Goal: Information Seeking & Learning: Learn about a topic

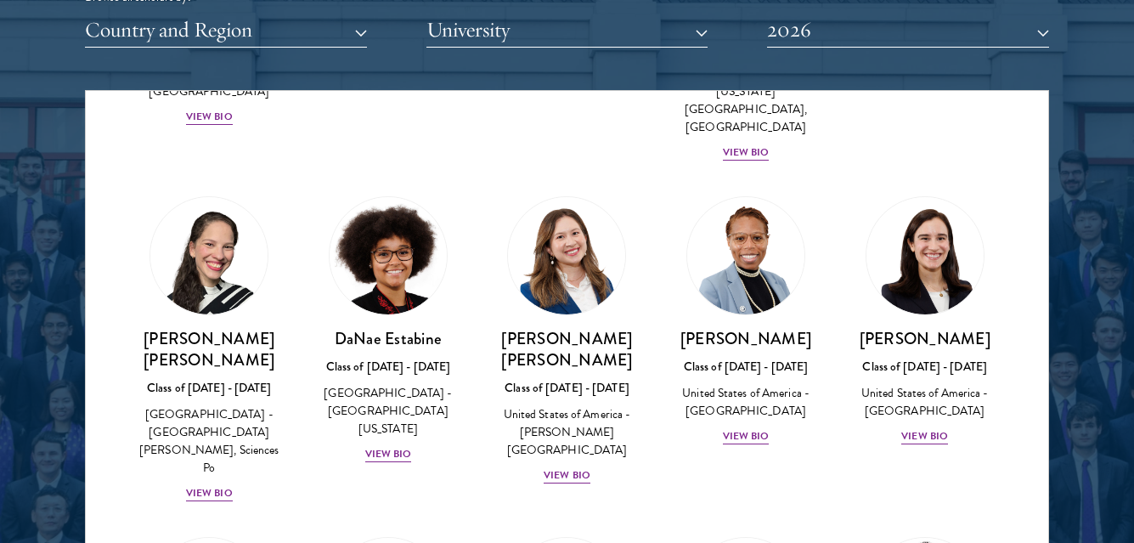
scroll to position [2293, 0]
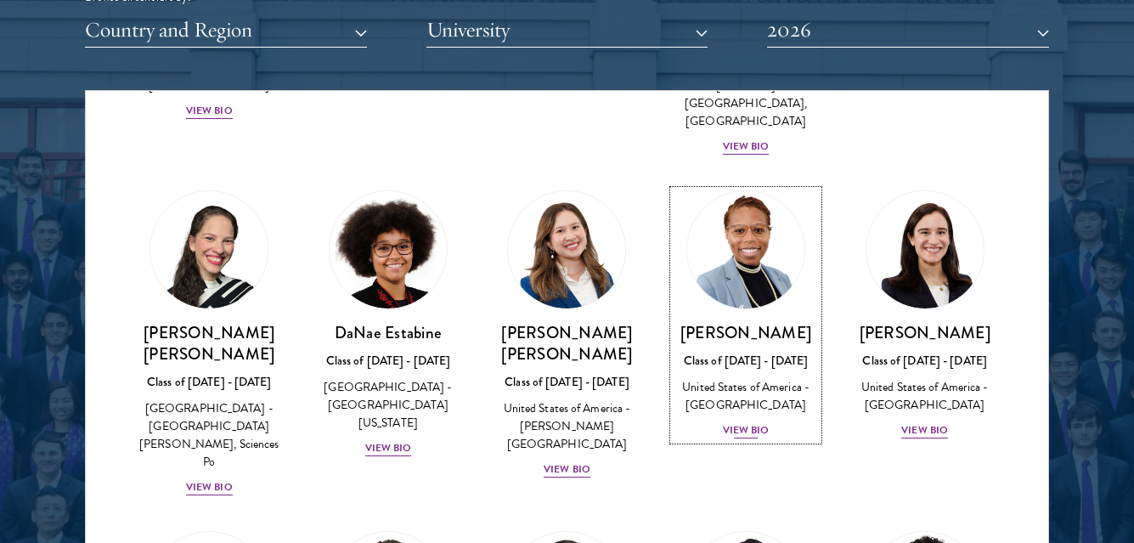
click at [732, 422] on div "View Bio" at bounding box center [746, 430] width 47 height 16
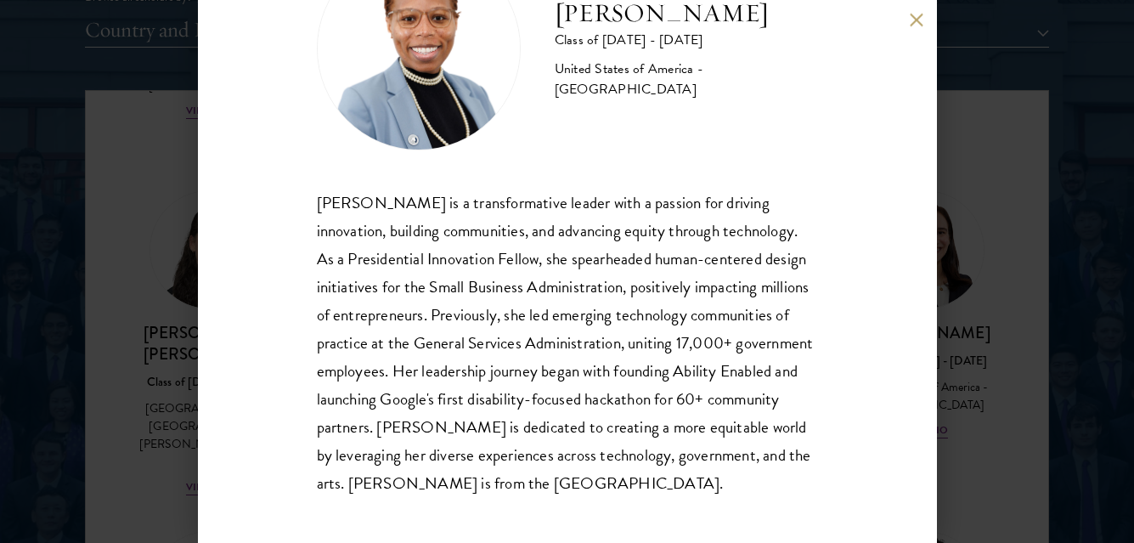
scroll to position [110, 0]
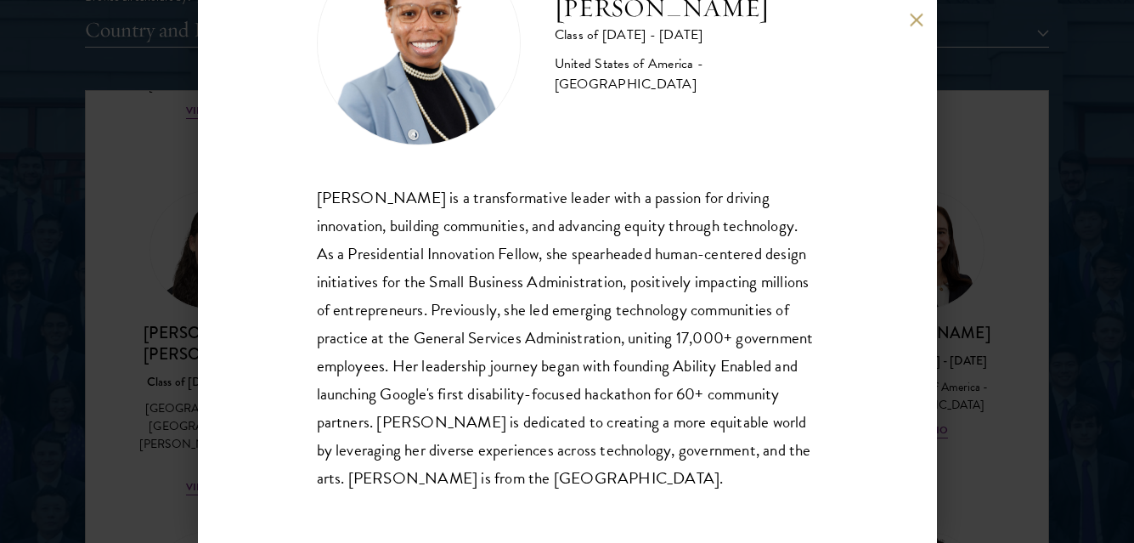
drag, startPoint x: 998, startPoint y: 420, endPoint x: 911, endPoint y: 24, distance: 406.0
click at [999, 420] on div "[PERSON_NAME] Class of [DATE] - [DATE] [GEOGRAPHIC_DATA] - [GEOGRAPHIC_DATA] [P…" at bounding box center [567, 271] width 1134 height 543
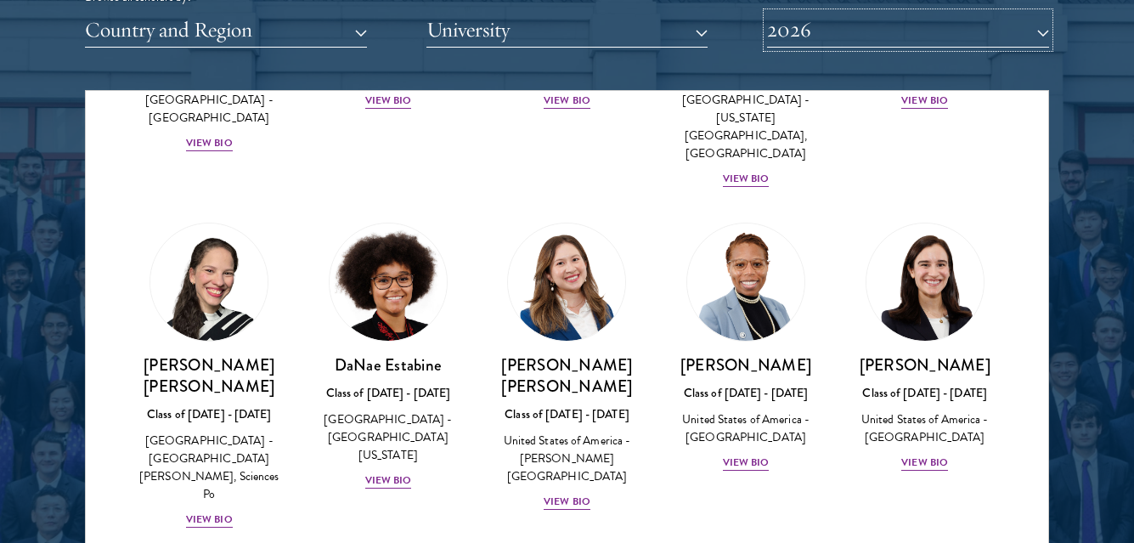
click at [912, 23] on button "2026" at bounding box center [908, 30] width 282 height 35
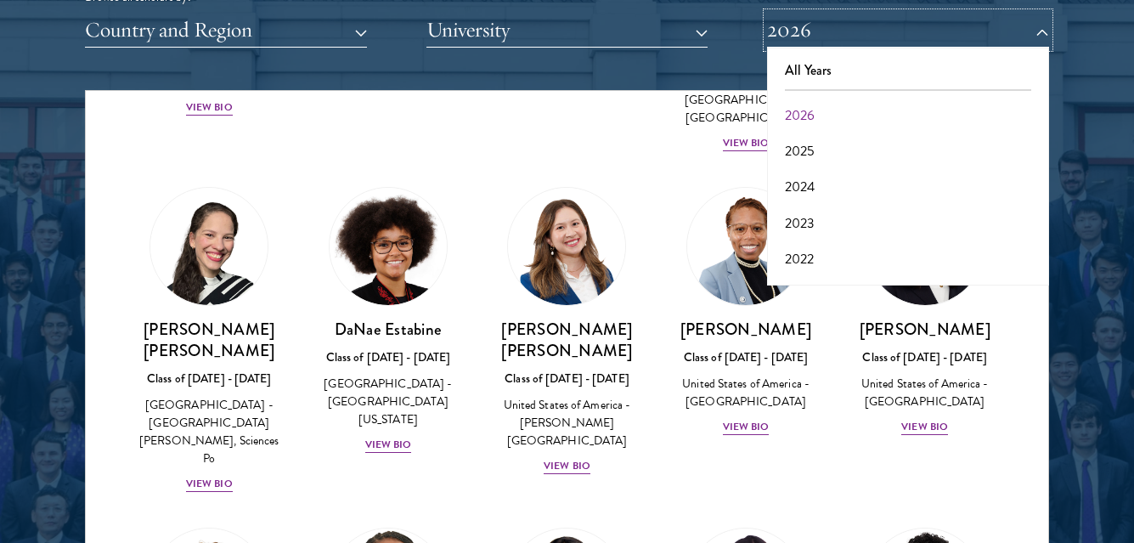
scroll to position [2176, 0]
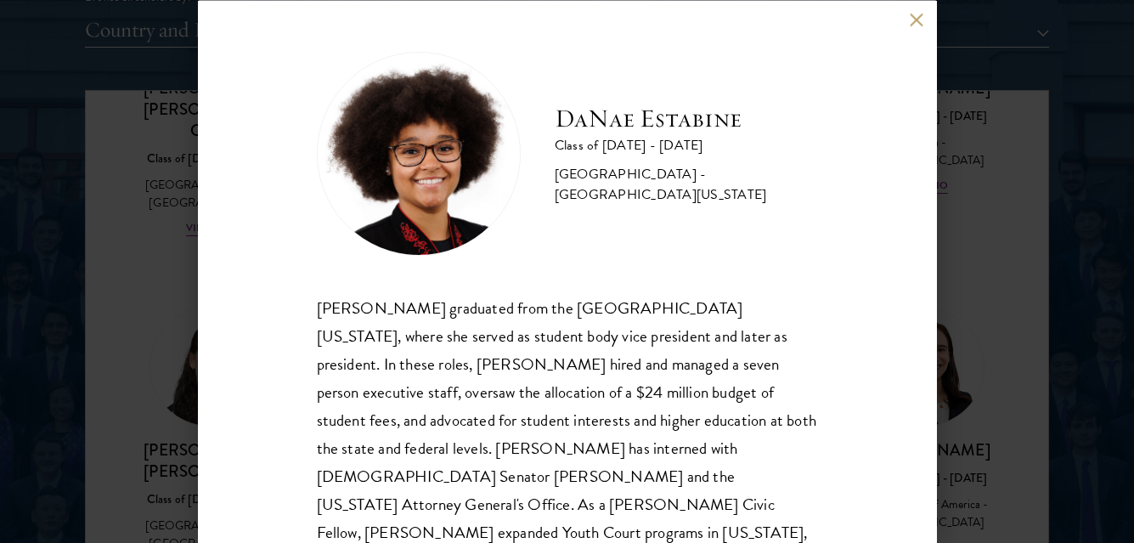
scroll to position [54, 0]
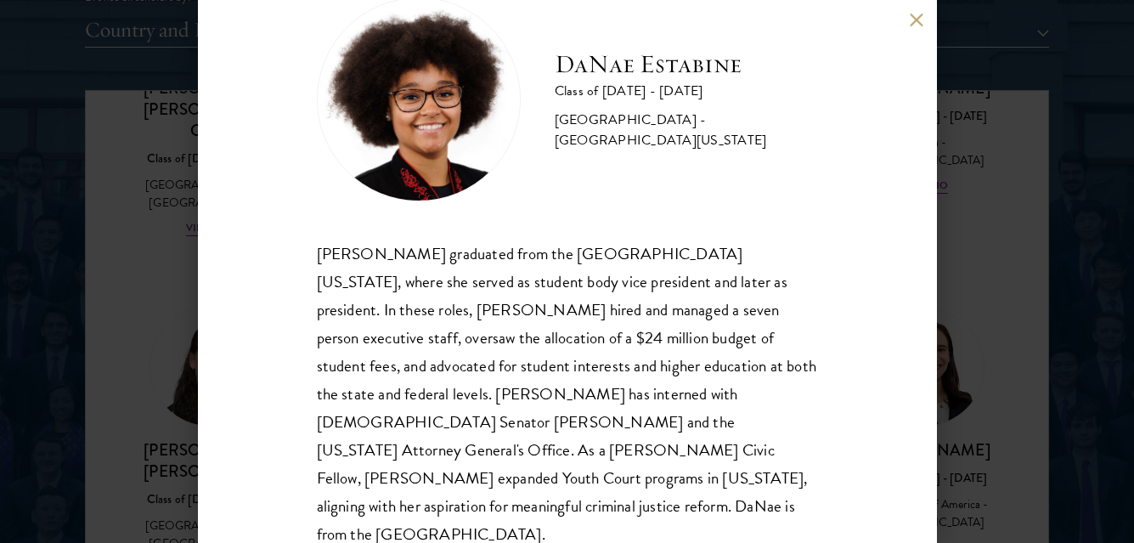
click at [1034, 412] on div "[PERSON_NAME] Class of [DATE] - [DATE] [GEOGRAPHIC_DATA] - [GEOGRAPHIC_DATA][US…" at bounding box center [567, 271] width 1134 height 543
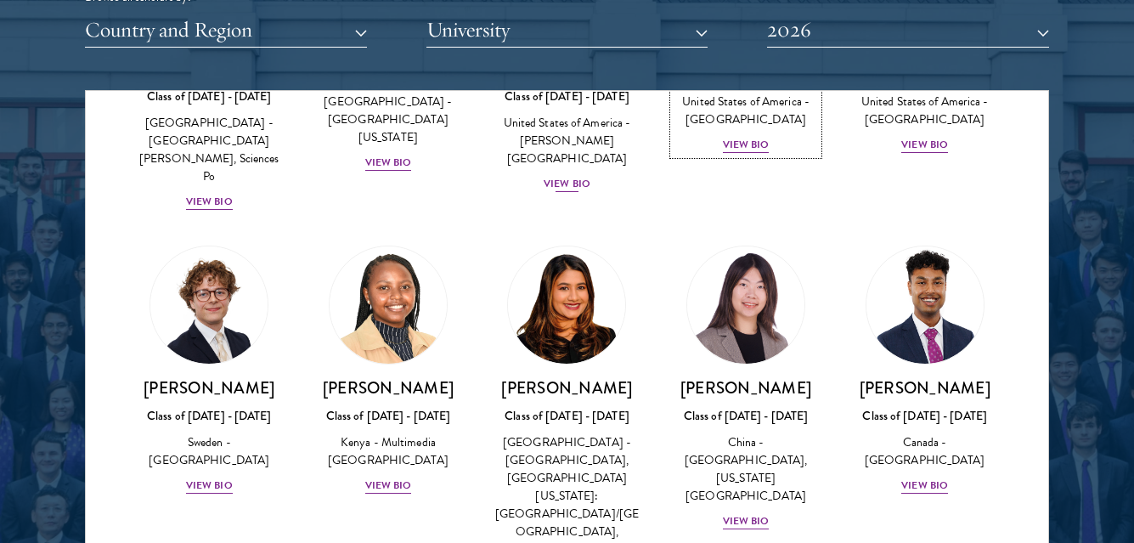
scroll to position [2601, 0]
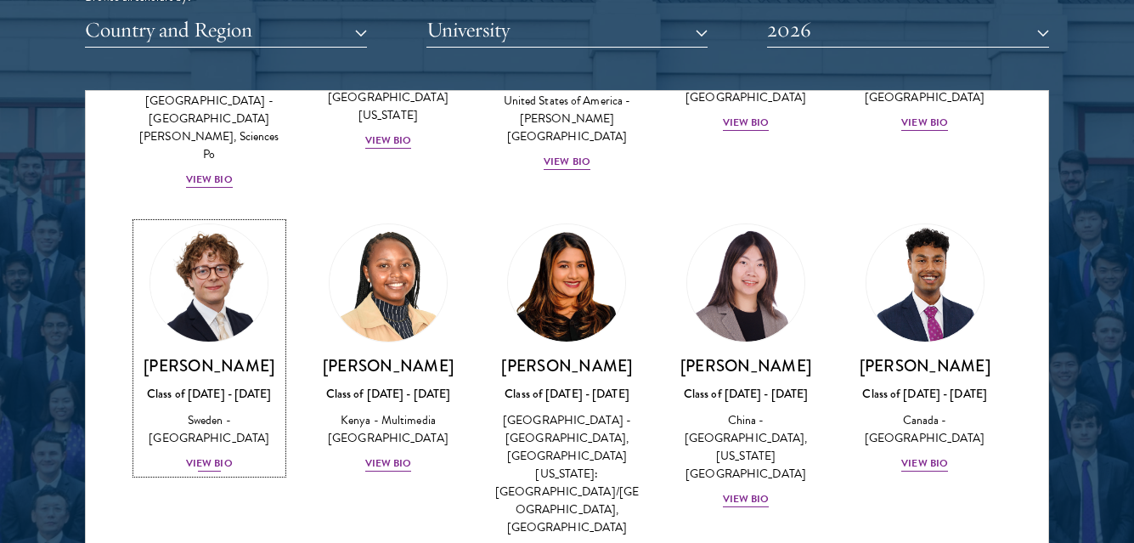
click at [206, 455] on div "View Bio" at bounding box center [209, 463] width 47 height 16
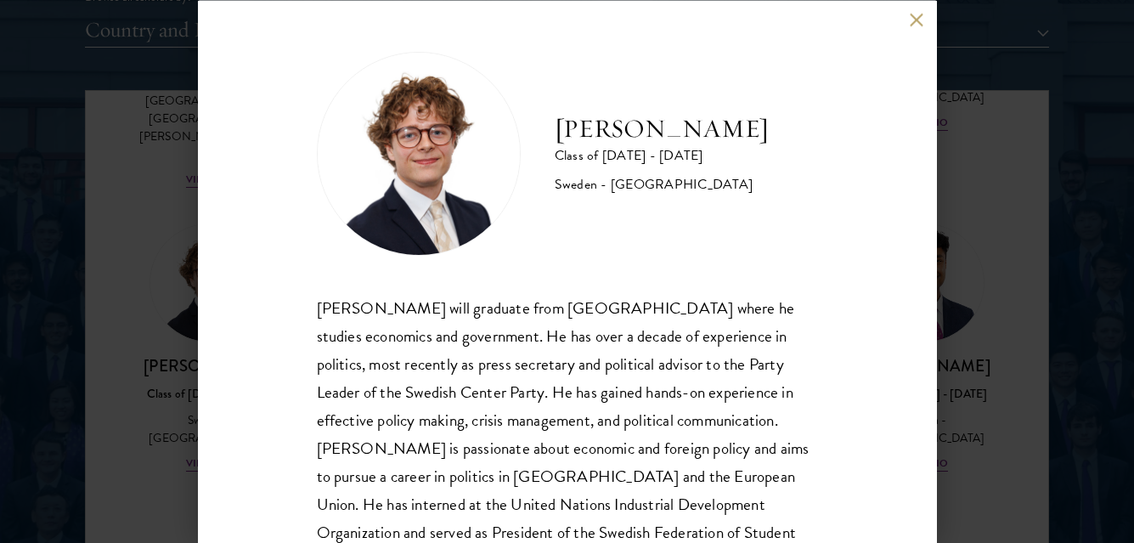
scroll to position [54, 0]
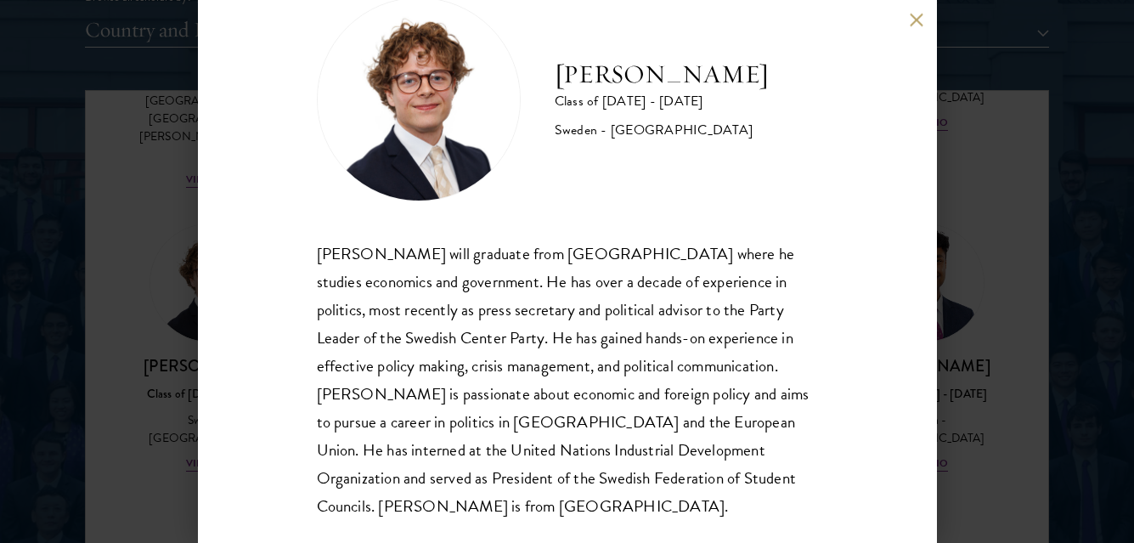
click at [908, 19] on div "[PERSON_NAME] Class of [DATE] - [DATE] [GEOGRAPHIC_DATA] - [GEOGRAPHIC_DATA] [P…" at bounding box center [567, 271] width 739 height 543
drag, startPoint x: 916, startPoint y: 17, endPoint x: 905, endPoint y: 89, distance: 73.0
click at [914, 20] on button at bounding box center [917, 20] width 14 height 14
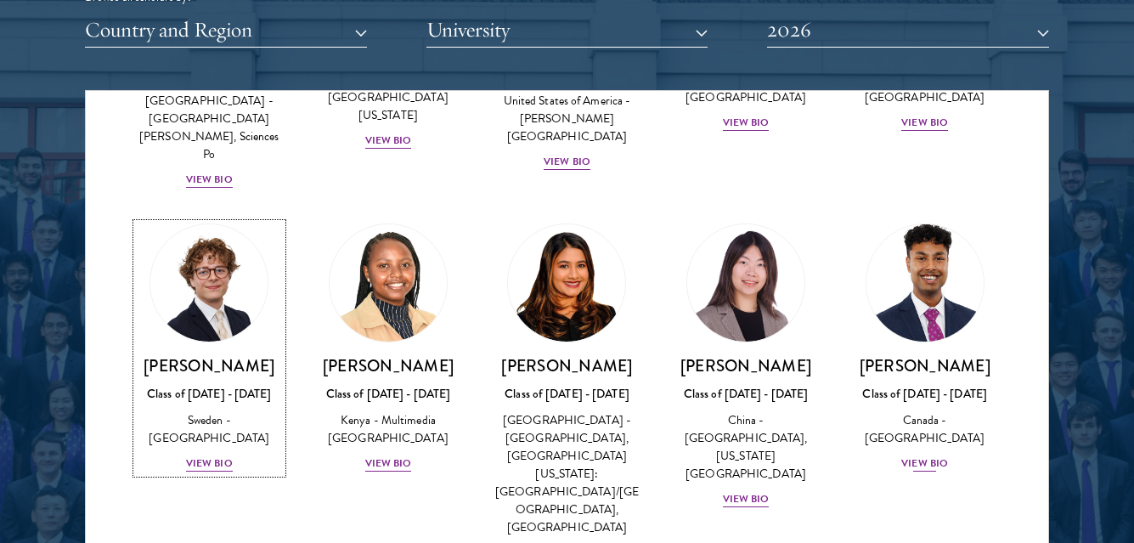
scroll to position [2584, 0]
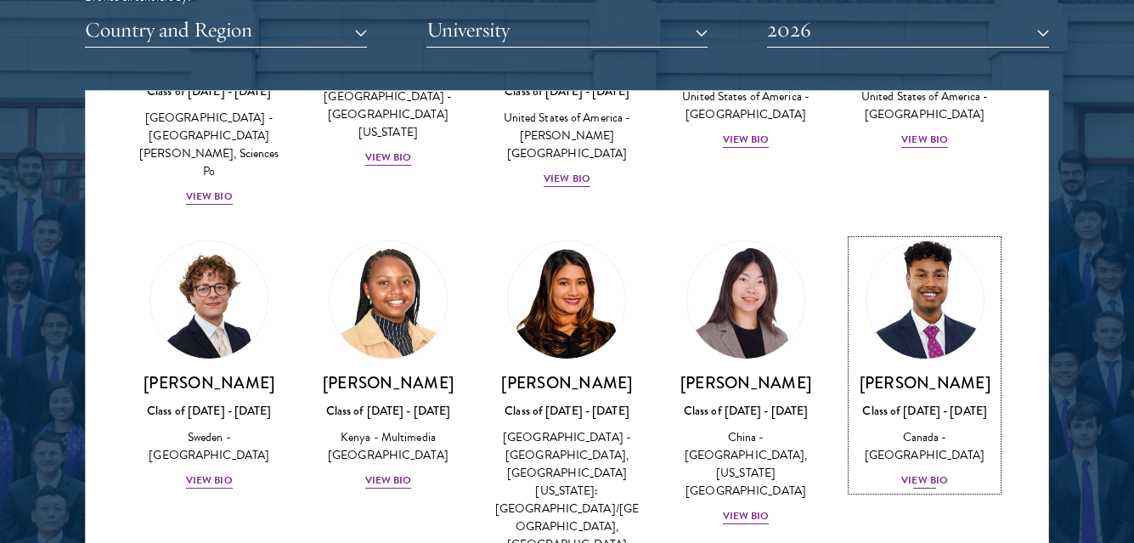
click at [911, 472] on div "View Bio" at bounding box center [924, 480] width 47 height 16
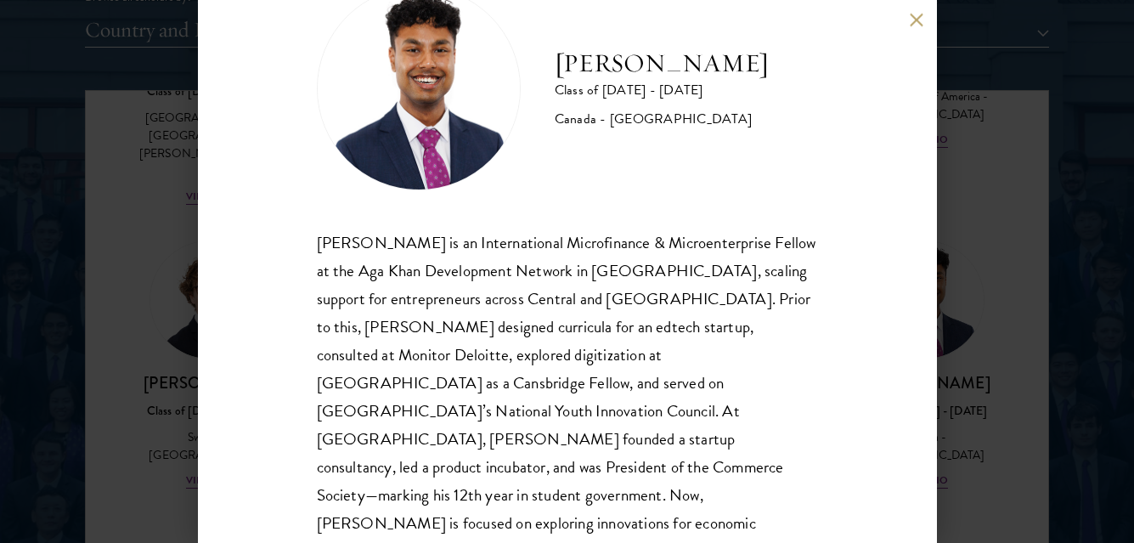
scroll to position [82, 0]
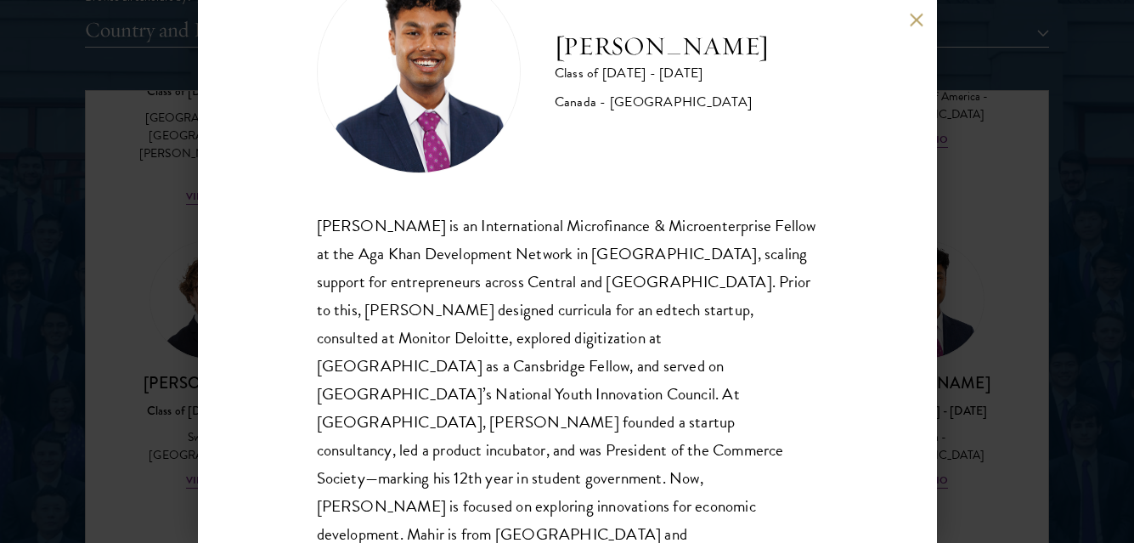
drag, startPoint x: 911, startPoint y: 19, endPoint x: 903, endPoint y: 29, distance: 12.7
click at [911, 19] on button at bounding box center [917, 20] width 14 height 14
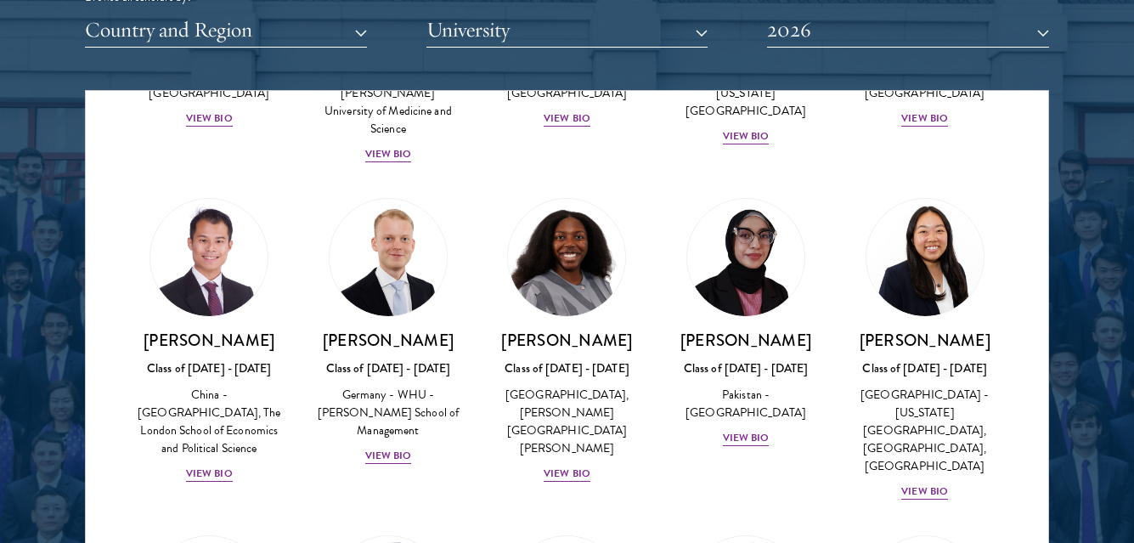
scroll to position [3348, 0]
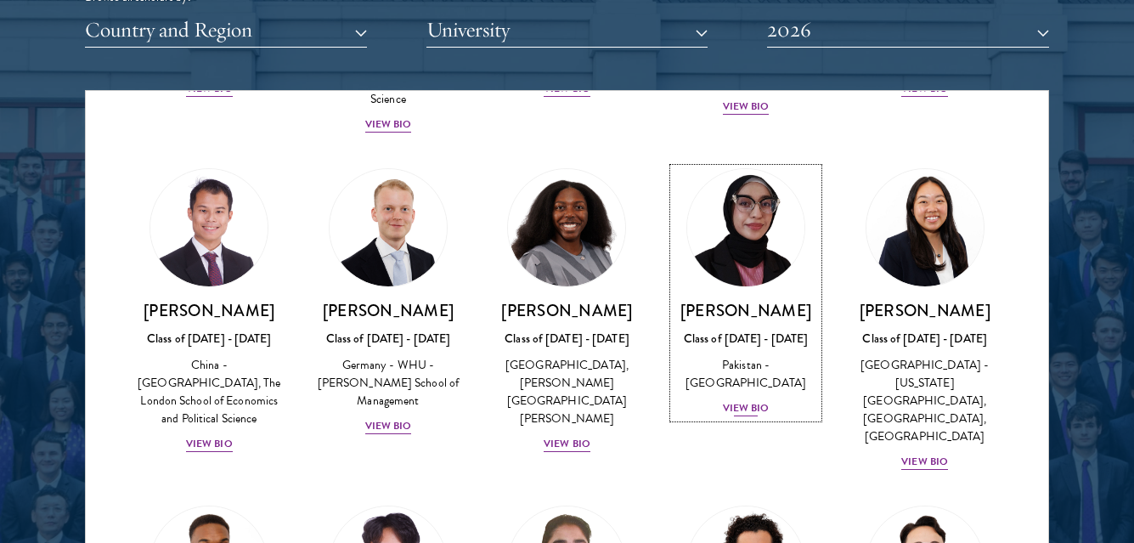
click at [741, 400] on div "View Bio" at bounding box center [746, 408] width 47 height 16
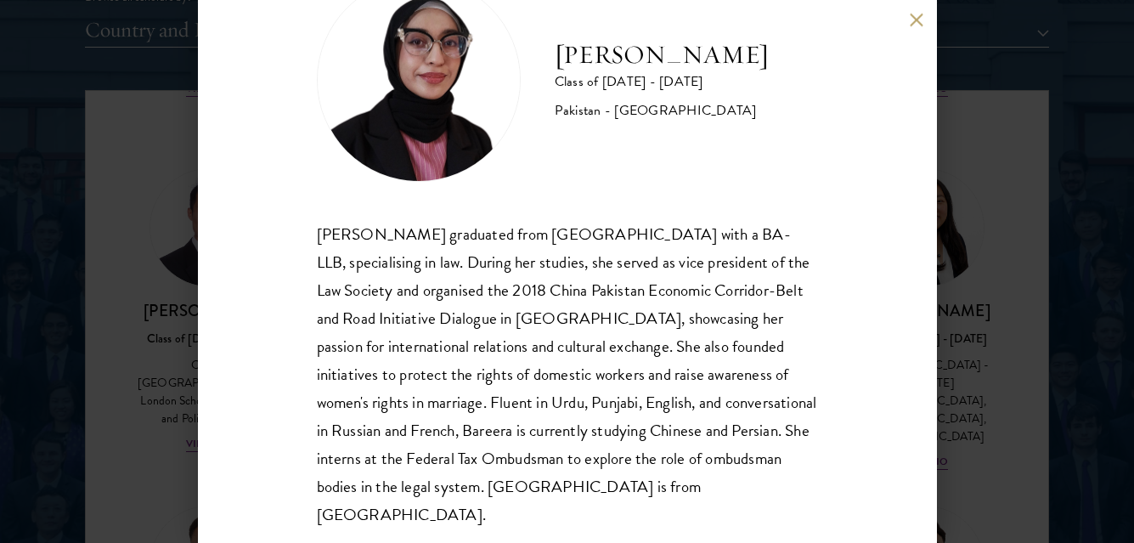
scroll to position [82, 0]
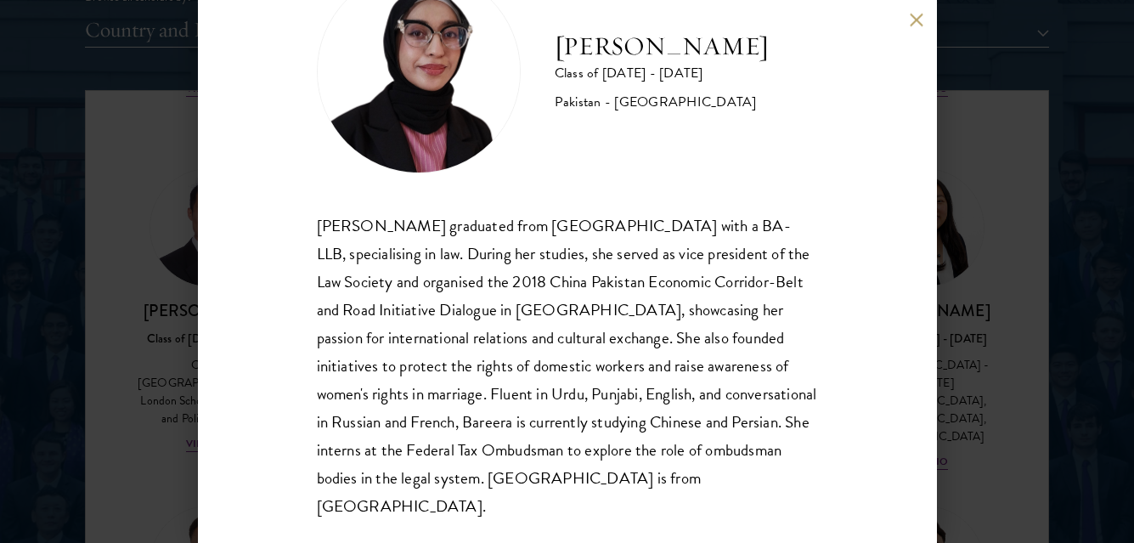
click at [919, 16] on button at bounding box center [917, 20] width 14 height 14
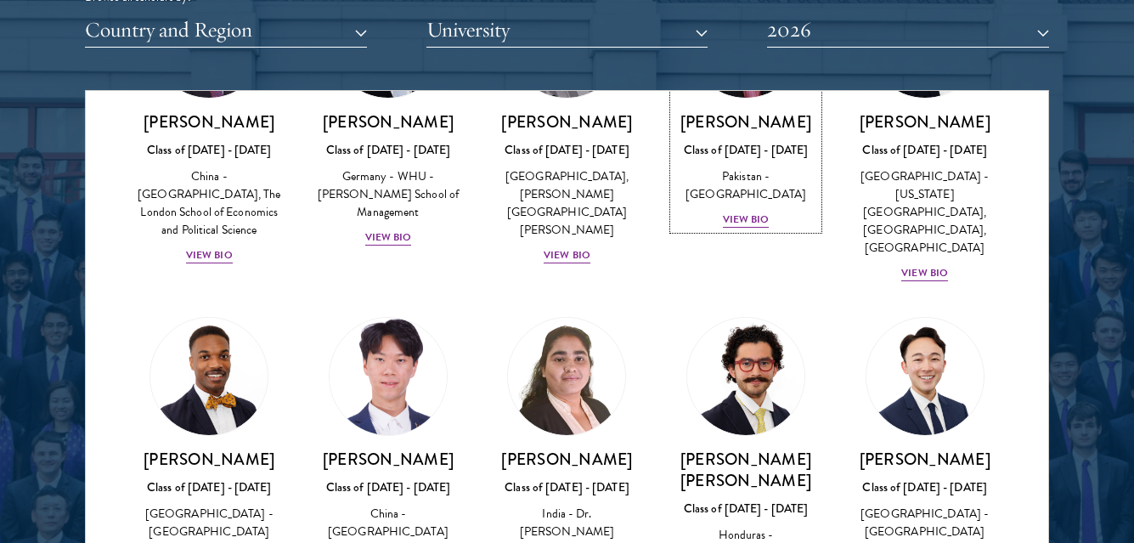
scroll to position [3566, 0]
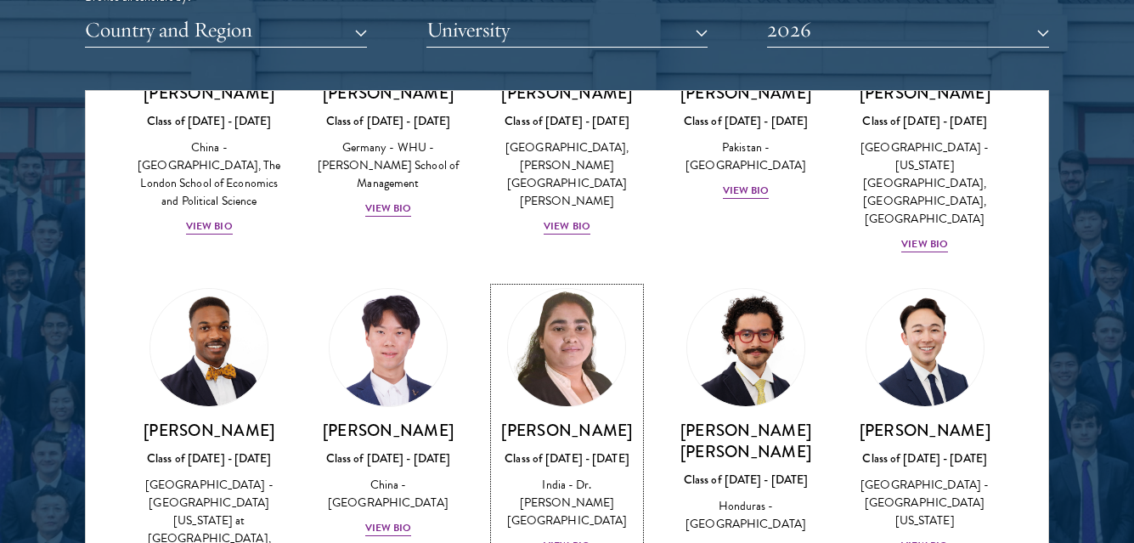
click at [572, 538] on div "View Bio" at bounding box center [567, 546] width 47 height 16
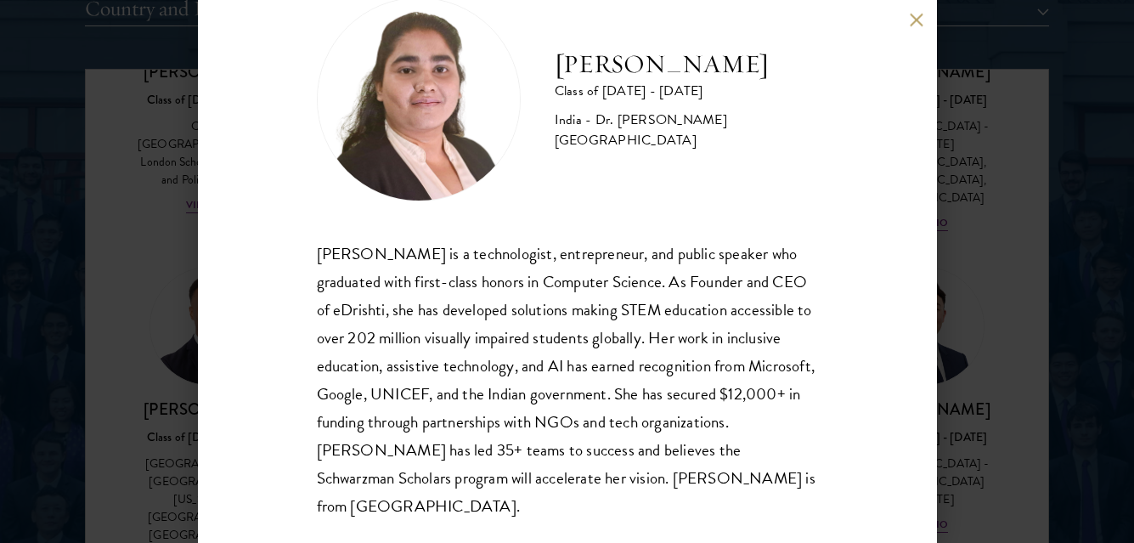
scroll to position [2293, 0]
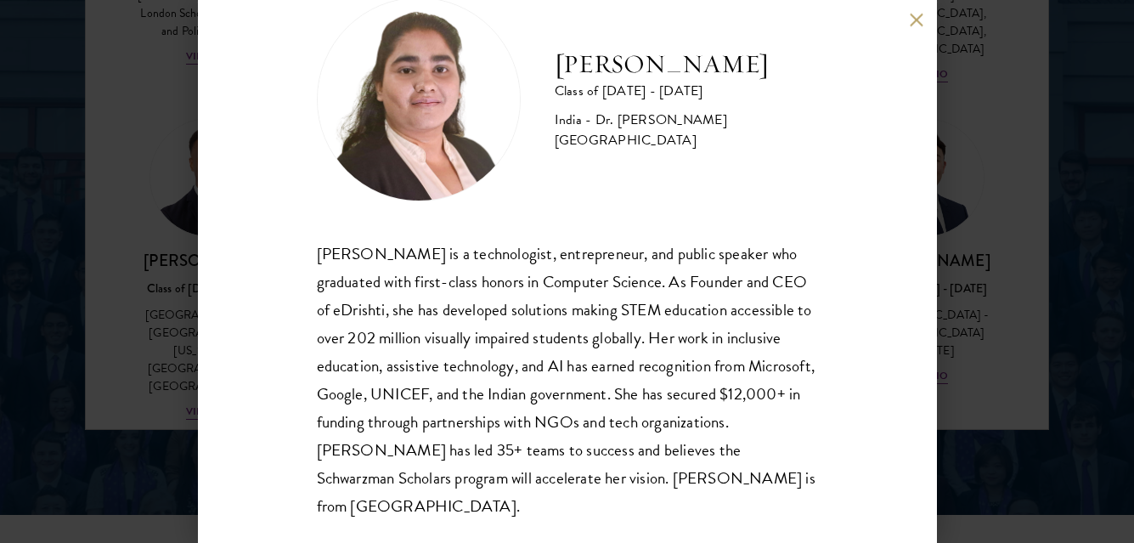
click at [918, 20] on button at bounding box center [917, 20] width 14 height 14
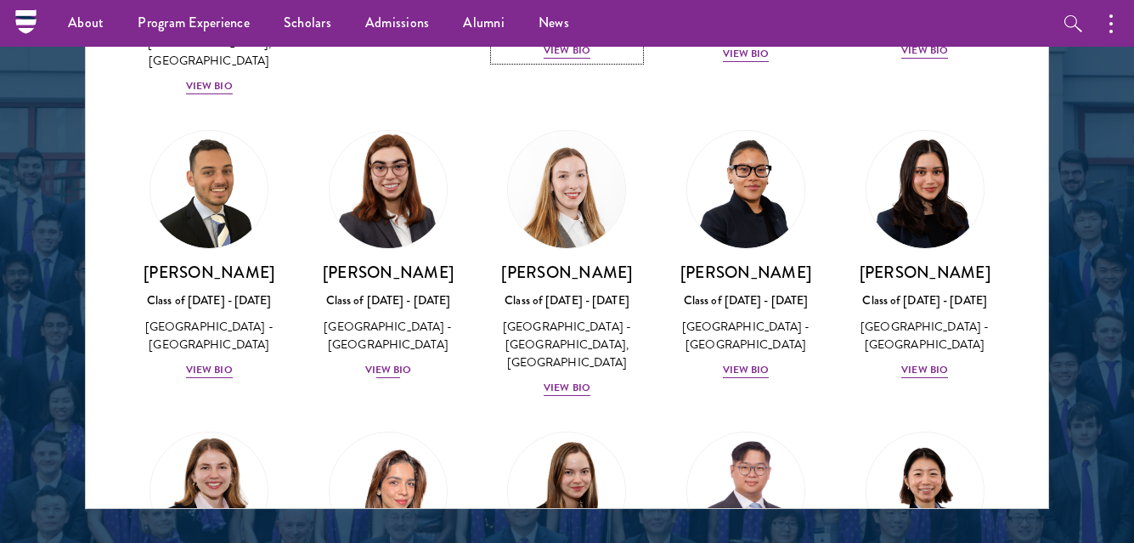
scroll to position [4055, 0]
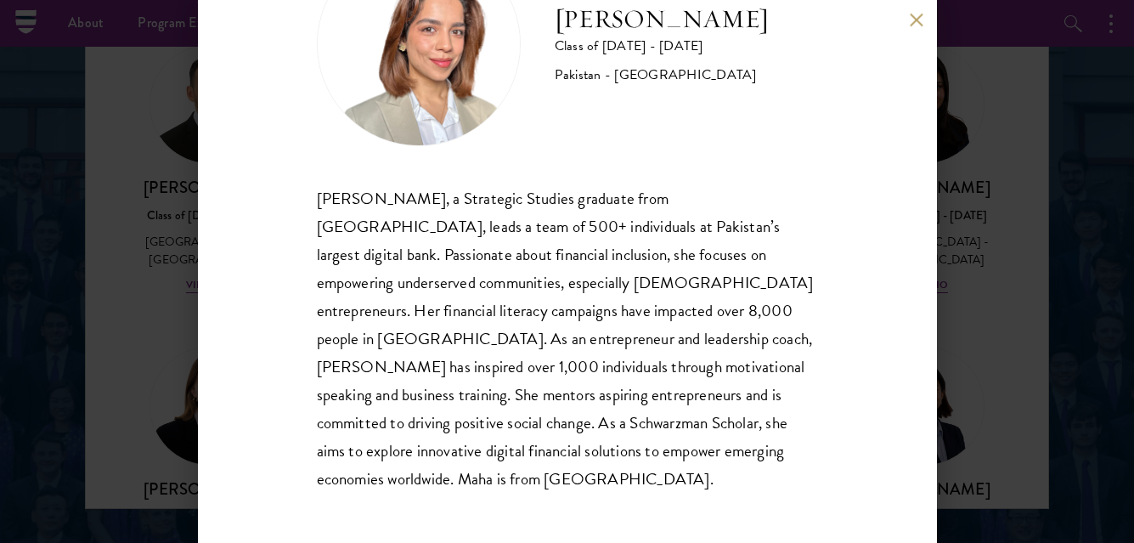
scroll to position [110, 0]
click at [910, 17] on button at bounding box center [917, 20] width 14 height 14
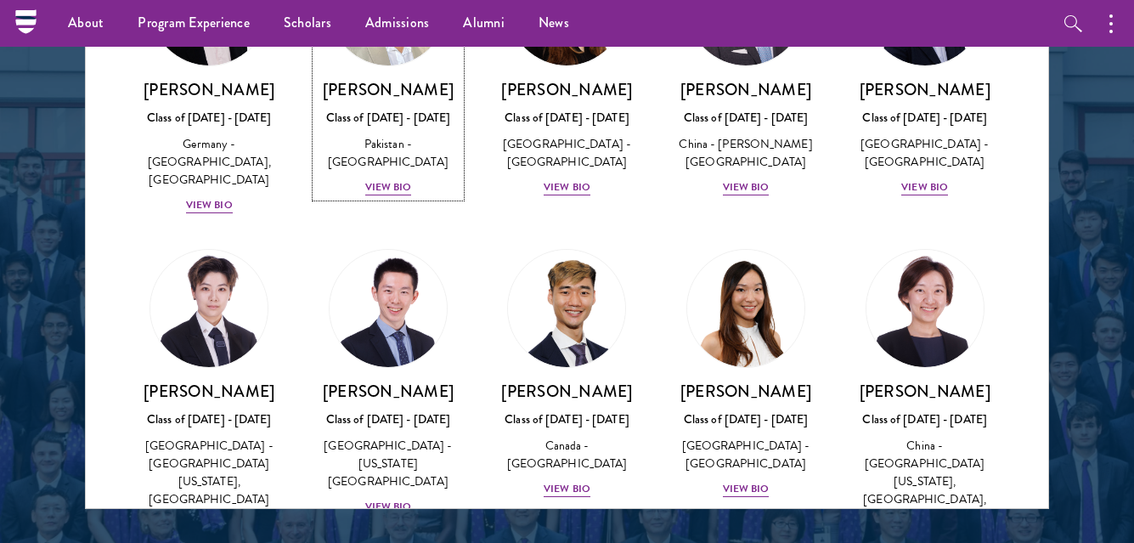
scroll to position [4480, 0]
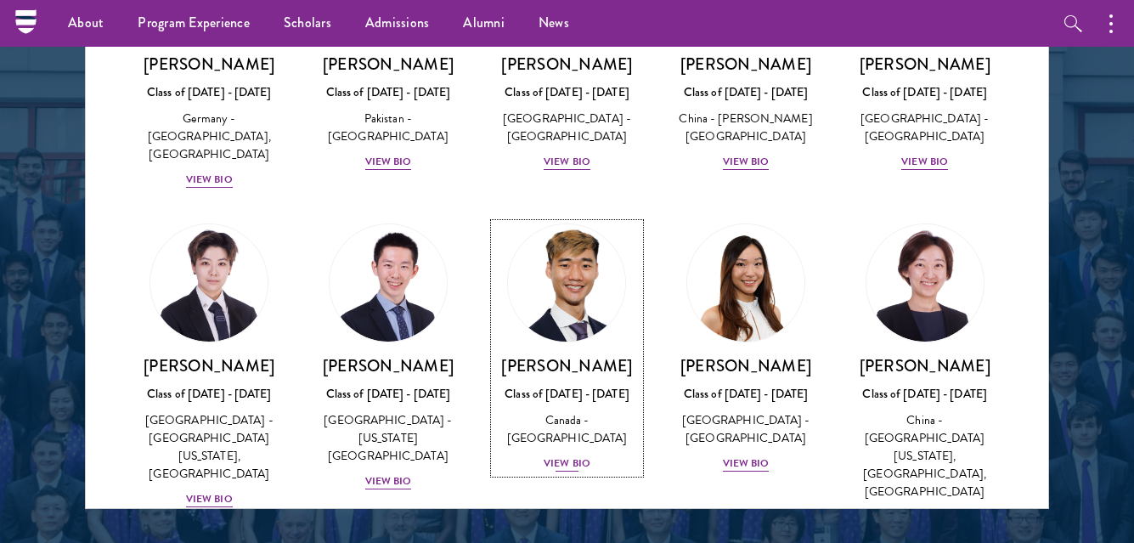
click at [566, 455] on div "View Bio" at bounding box center [567, 463] width 47 height 16
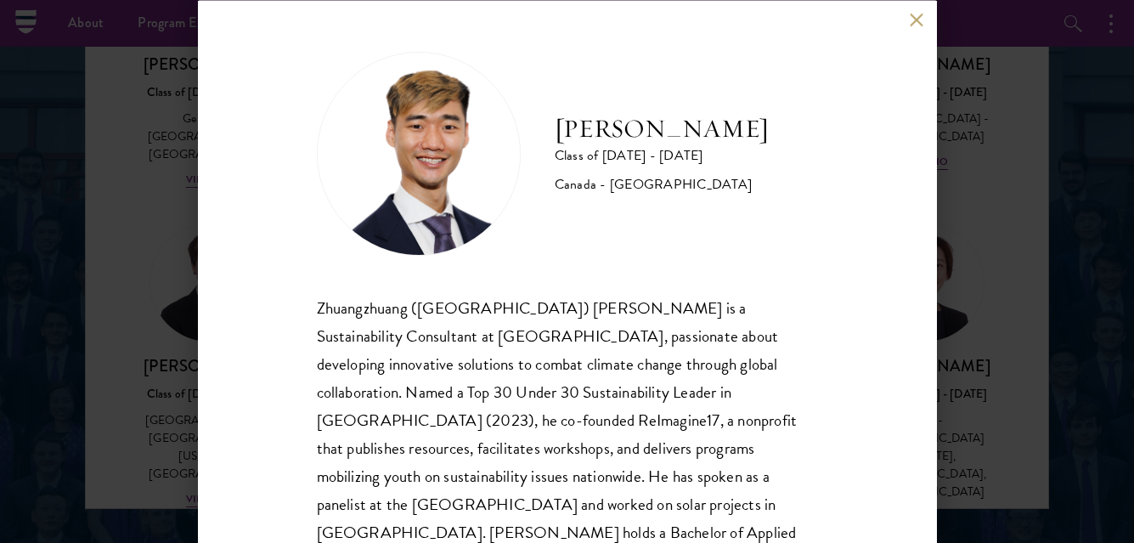
scroll to position [54, 0]
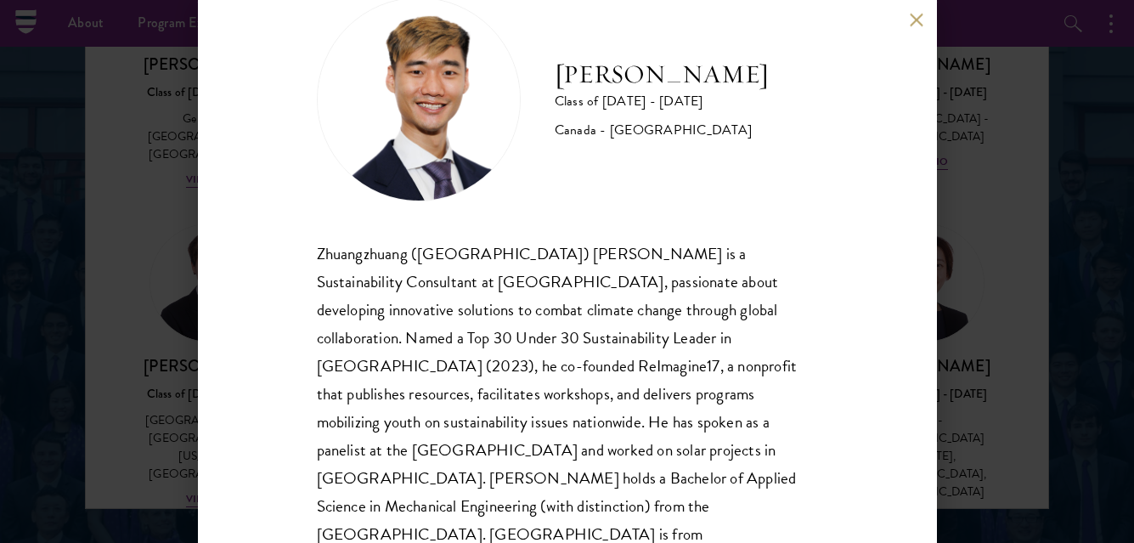
click at [915, 19] on button at bounding box center [917, 20] width 14 height 14
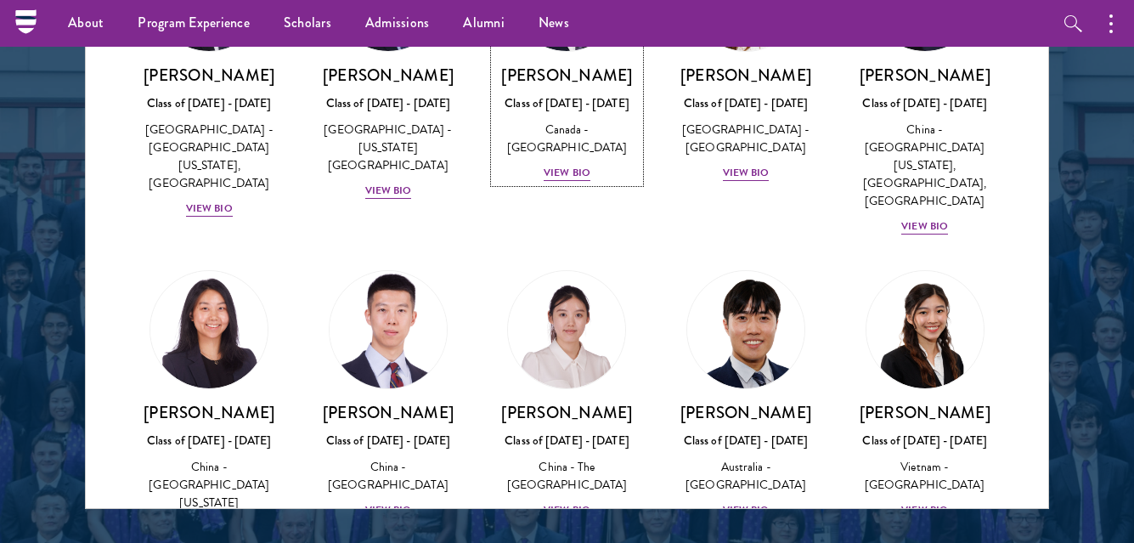
scroll to position [4892, 0]
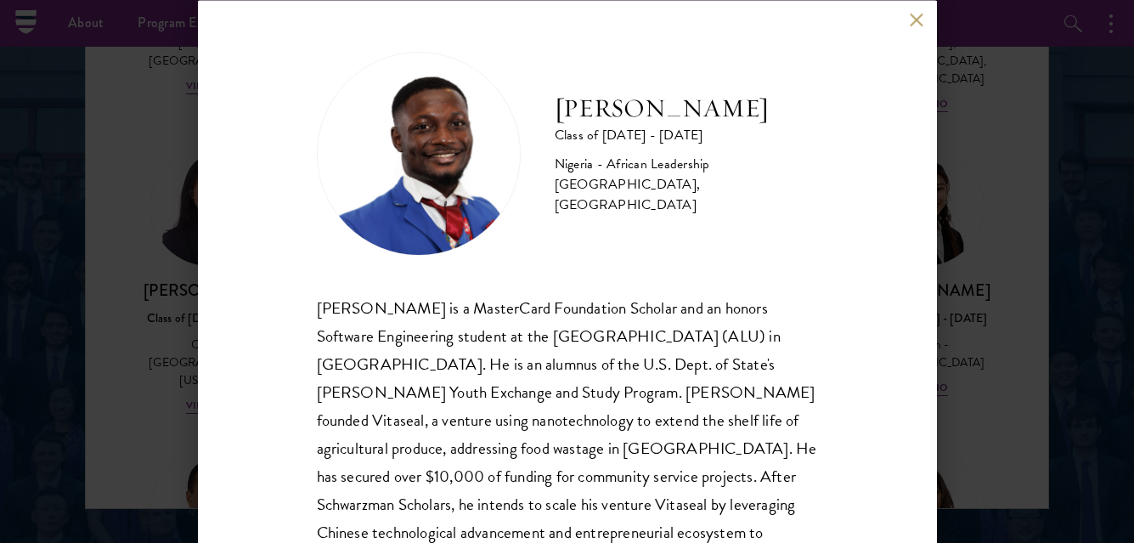
scroll to position [82, 0]
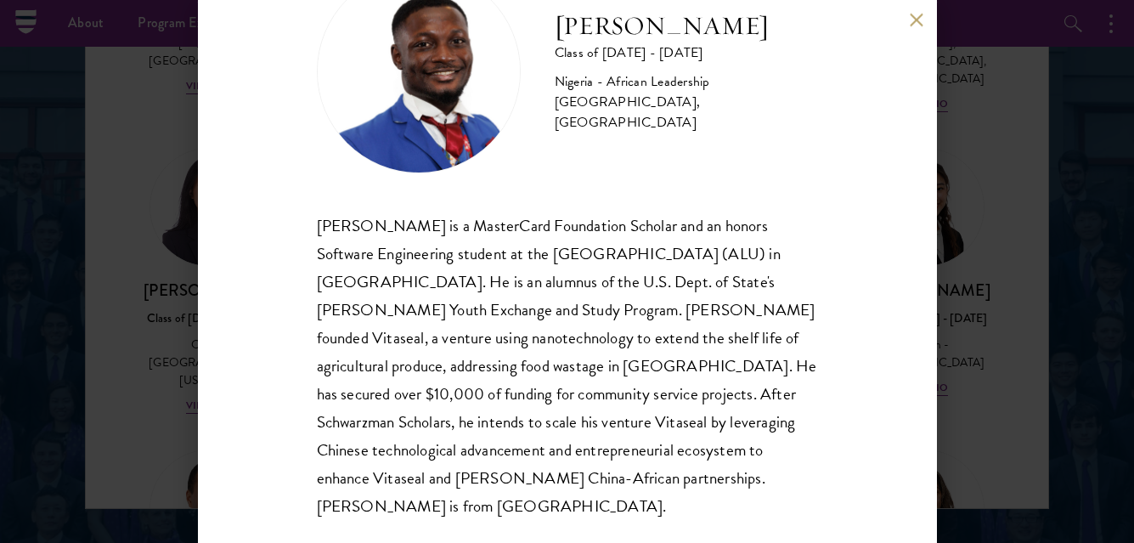
drag, startPoint x: 550, startPoint y: 26, endPoint x: 757, endPoint y: 47, distance: 208.2
click at [757, 47] on div "[PERSON_NAME] Class of [DATE] - [DATE] [GEOGRAPHIC_DATA] - African Leadership […" at bounding box center [567, 71] width 501 height 204
copy h2 "[PERSON_NAME]"
click at [920, 18] on button at bounding box center [917, 20] width 14 height 14
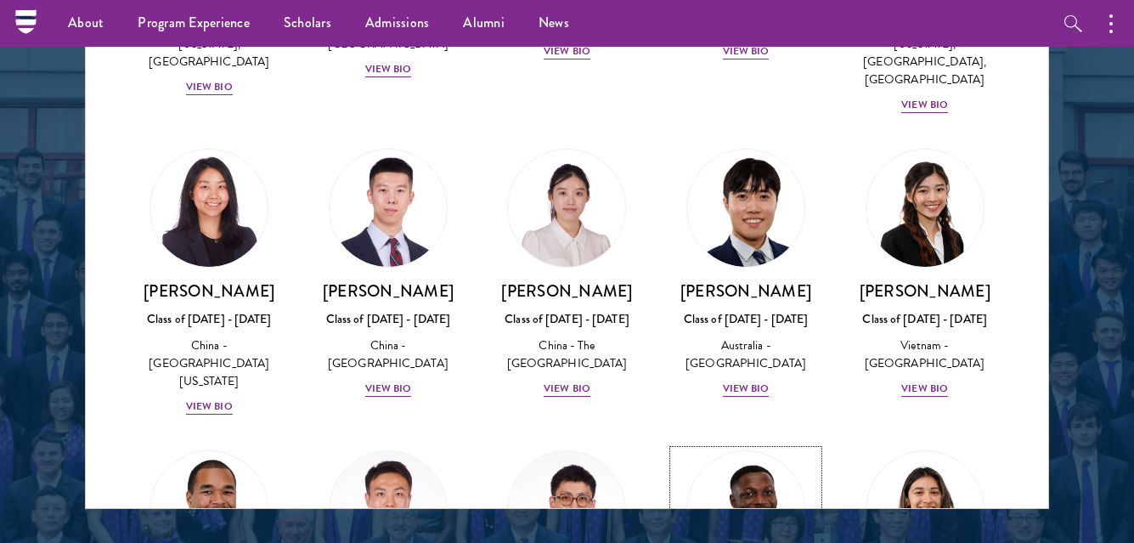
scroll to position [4892, 0]
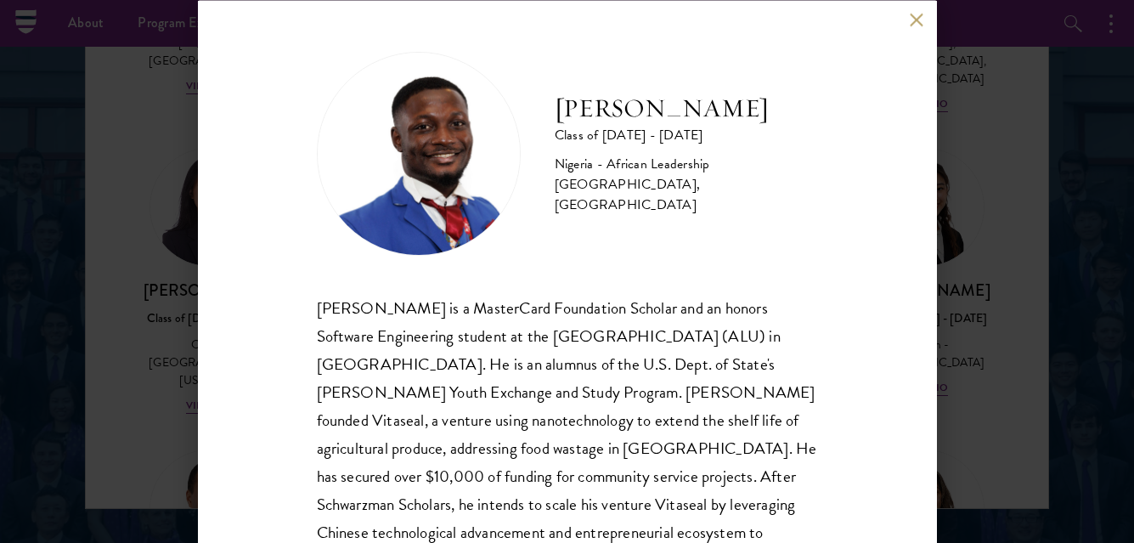
click at [562, 120] on h2 "[PERSON_NAME]" at bounding box center [686, 108] width 263 height 34
drag, startPoint x: 547, startPoint y: 116, endPoint x: 763, endPoint y: 128, distance: 216.1
click at [763, 128] on div "[PERSON_NAME] Class of [DATE] - [DATE] [GEOGRAPHIC_DATA] - African Leadership […" at bounding box center [567, 153] width 501 height 204
copy h2 "[PERSON_NAME]"
drag, startPoint x: 922, startPoint y: 25, endPoint x: 867, endPoint y: 51, distance: 61.2
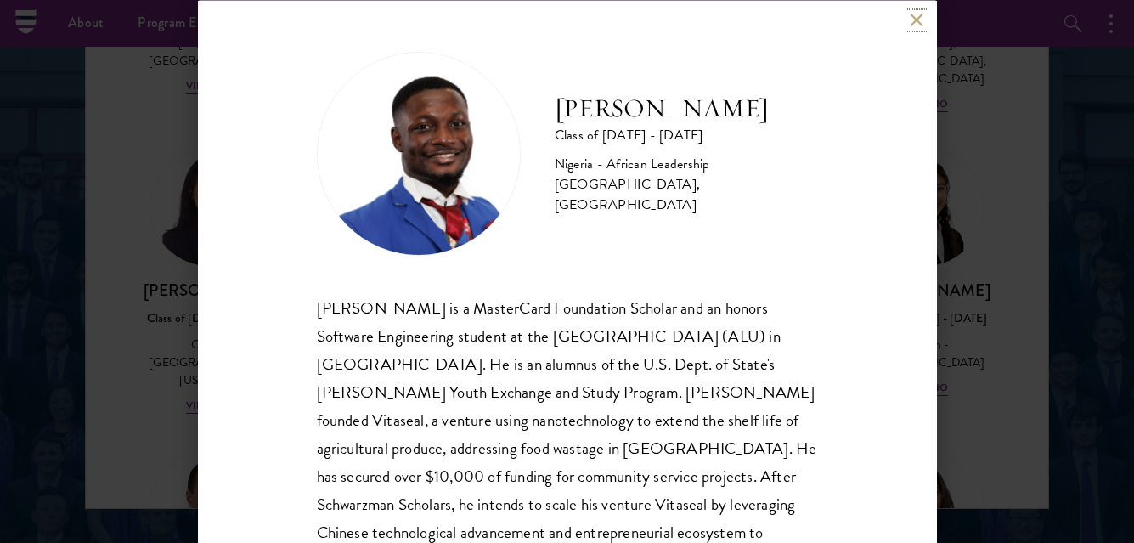
click at [922, 25] on button at bounding box center [917, 20] width 14 height 14
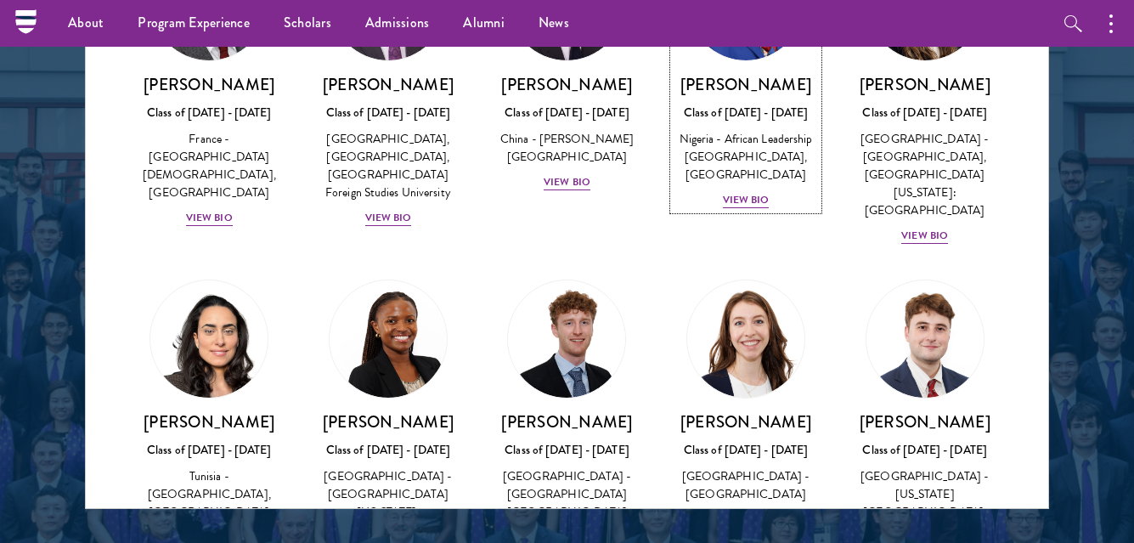
scroll to position [5402, 0]
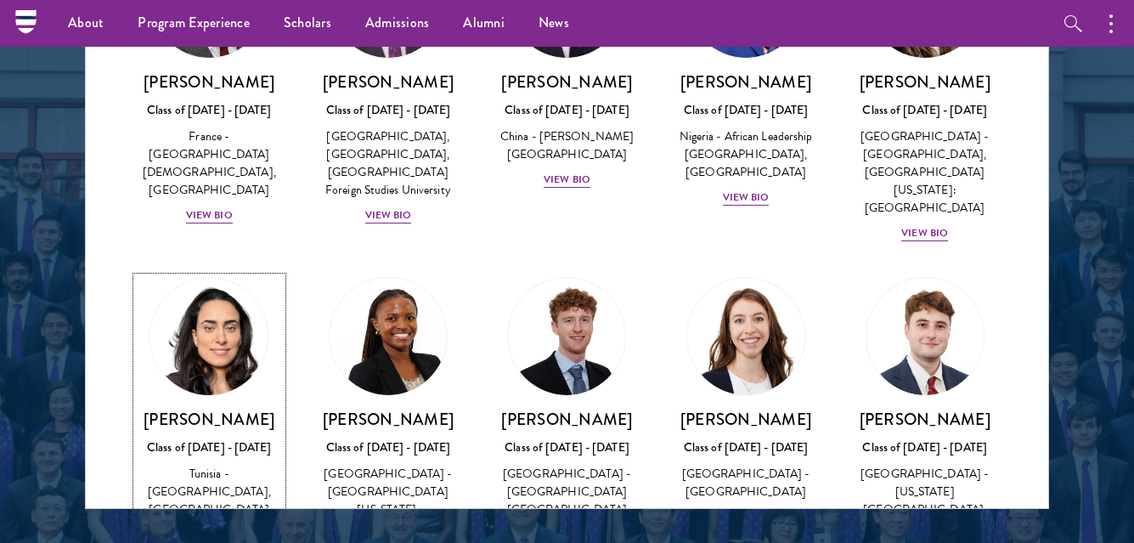
click at [213, 527] on div "View Bio" at bounding box center [209, 535] width 47 height 16
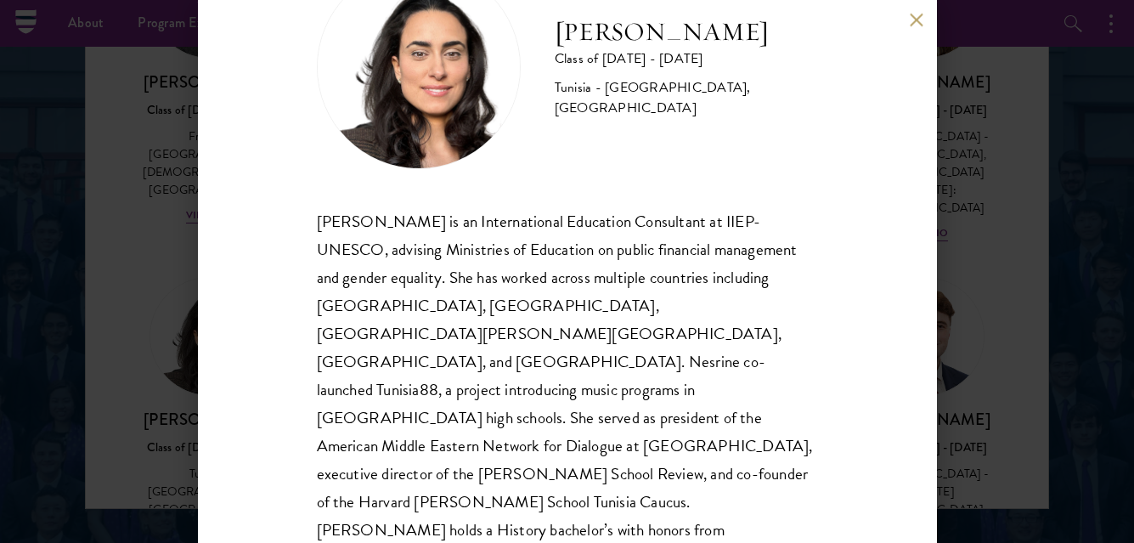
scroll to position [110, 0]
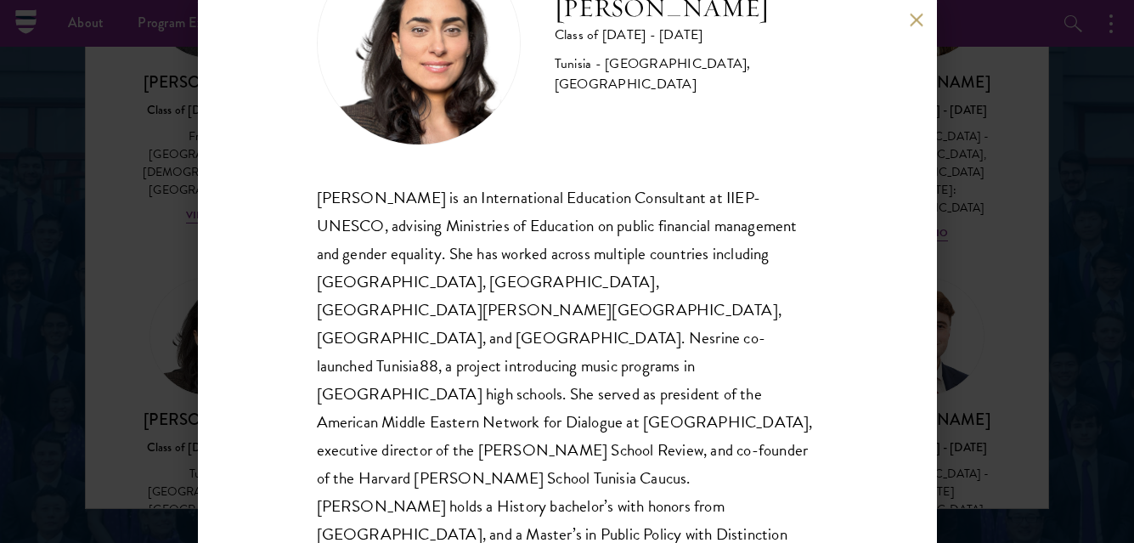
click at [911, 18] on button at bounding box center [917, 20] width 14 height 14
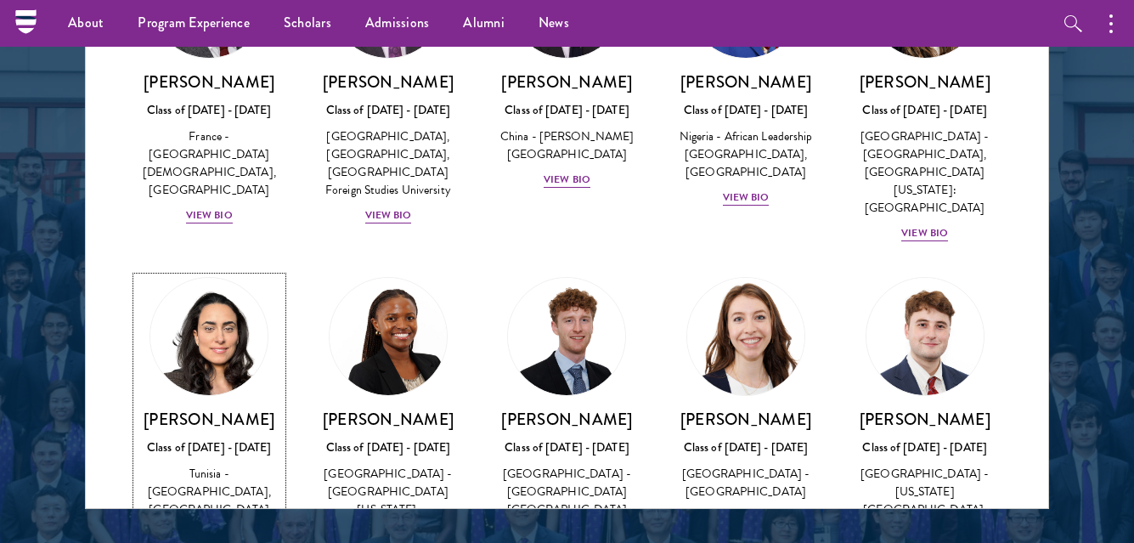
scroll to position [5372, 0]
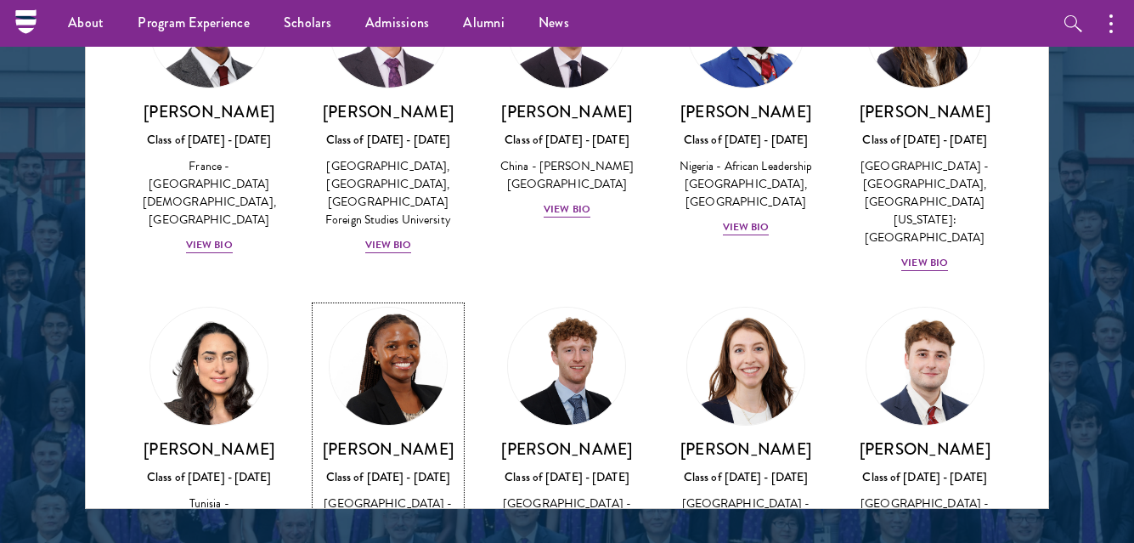
click at [363, 438] on div "[PERSON_NAME] Class of [DATE] - [DATE] [GEOGRAPHIC_DATA] - [GEOGRAPHIC_DATA][US…" at bounding box center [388, 515] width 145 height 154
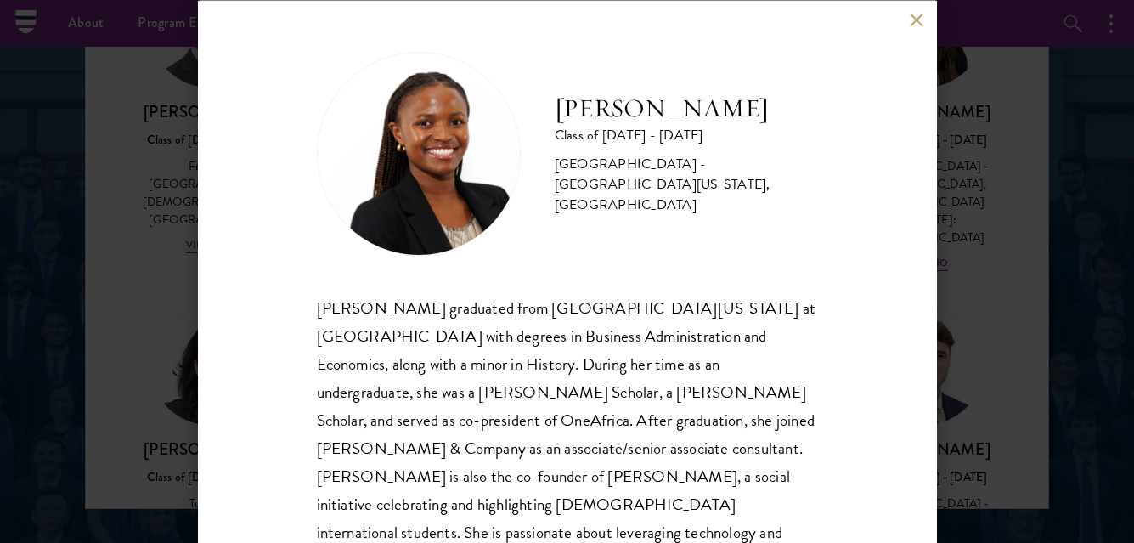
scroll to position [82, 0]
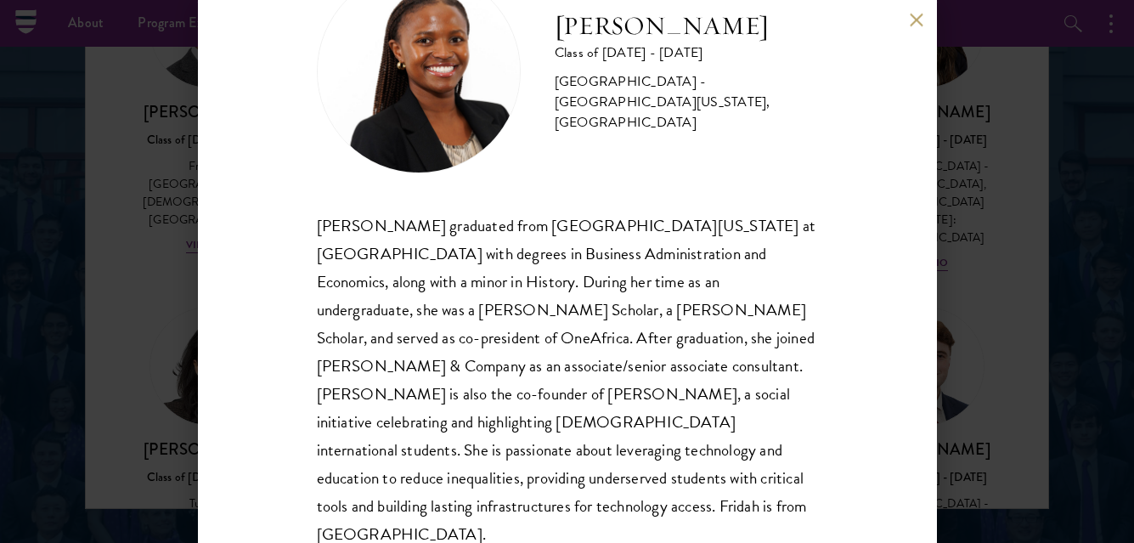
click at [918, 20] on button at bounding box center [917, 20] width 14 height 14
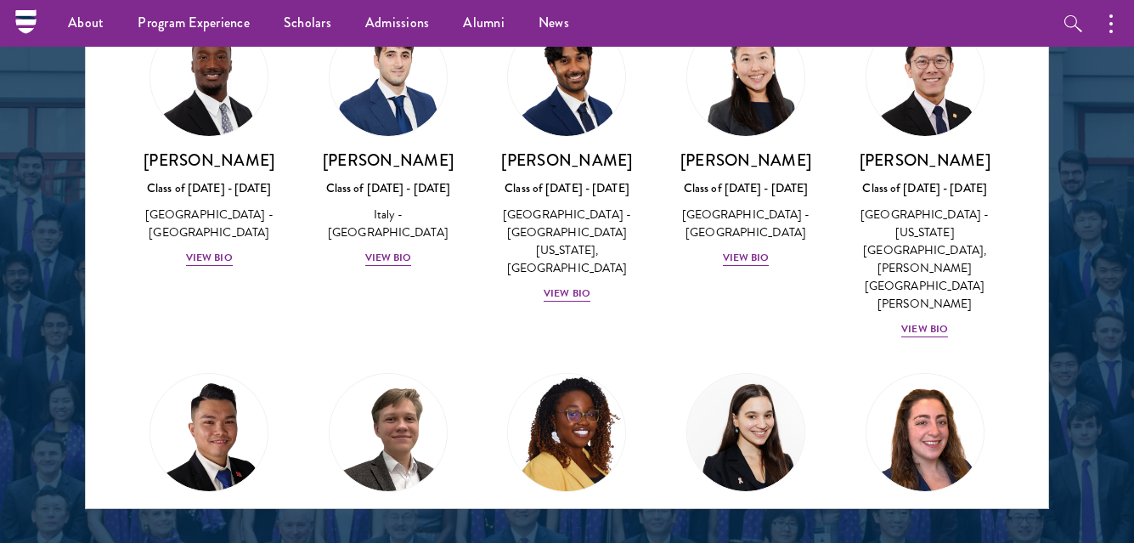
scroll to position [6307, 0]
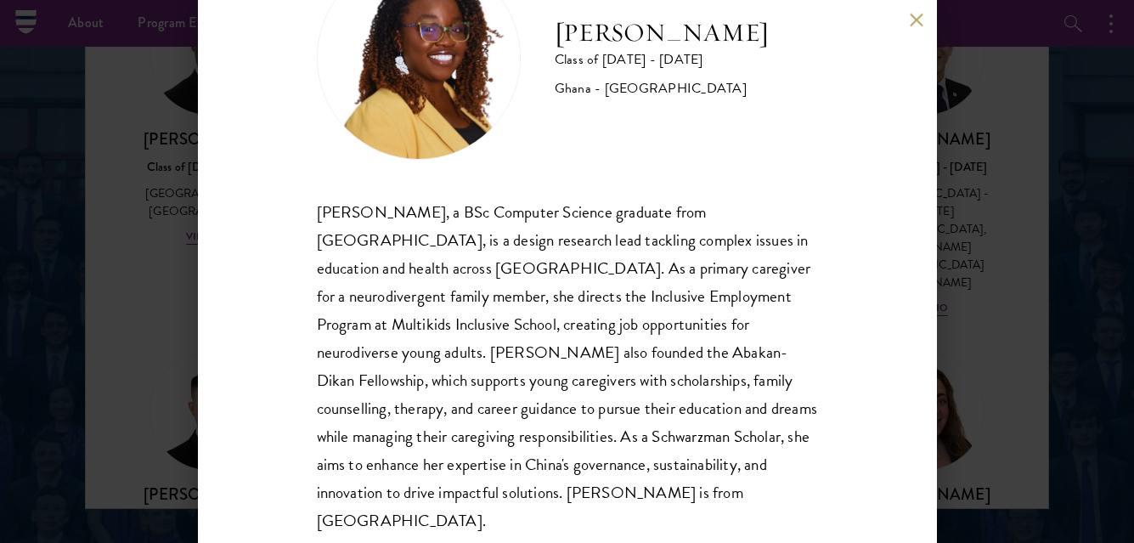
scroll to position [110, 0]
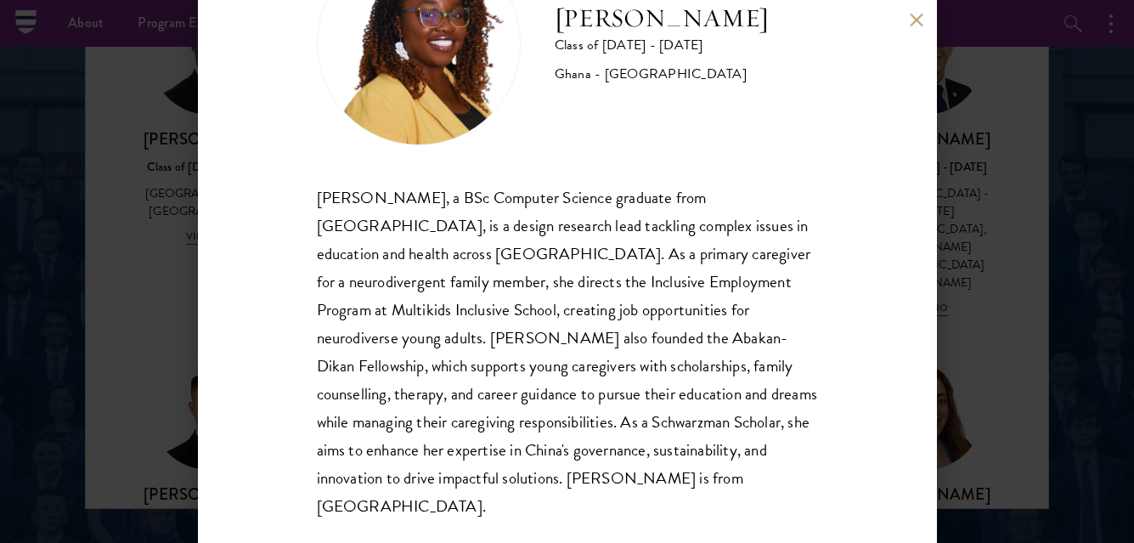
click at [914, 14] on button at bounding box center [917, 20] width 14 height 14
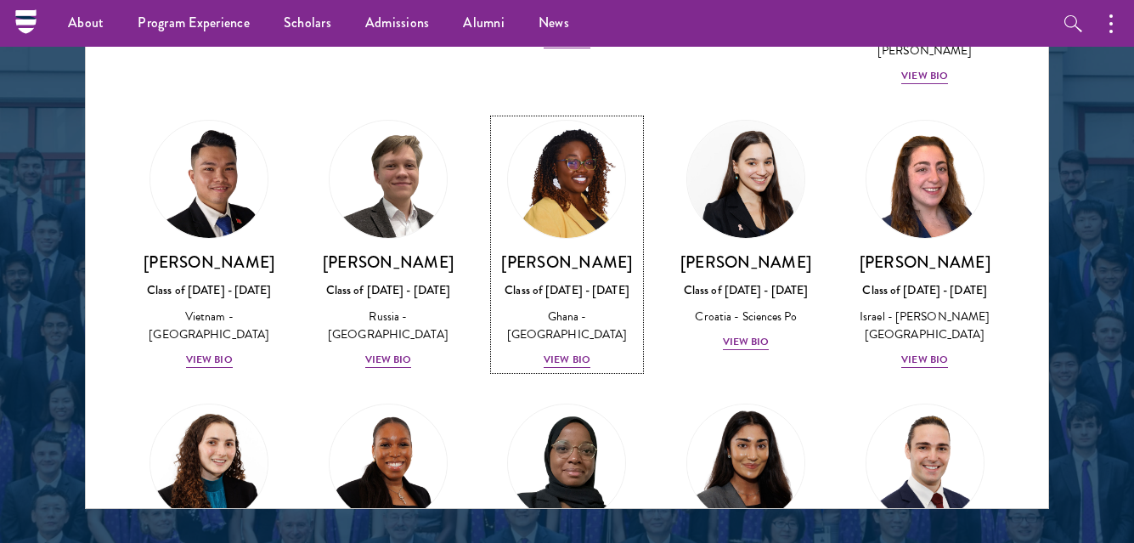
scroll to position [6623, 0]
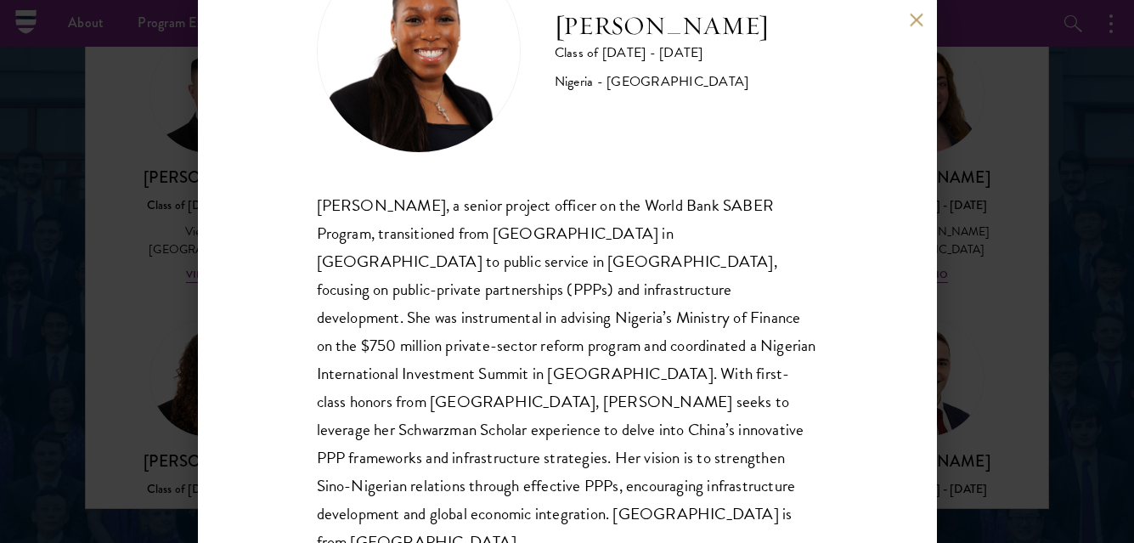
scroll to position [110, 0]
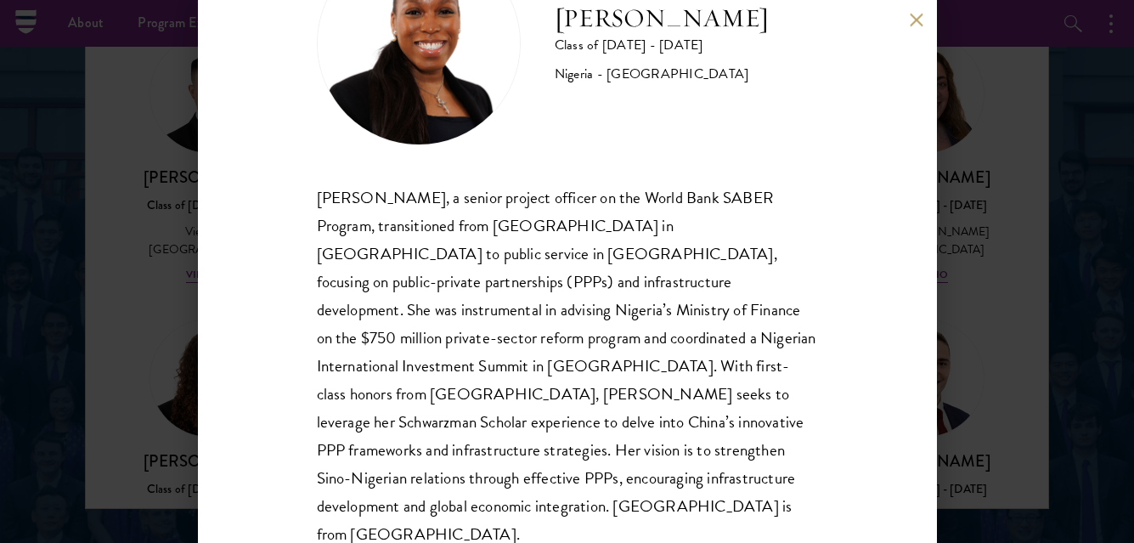
click at [922, 21] on button at bounding box center [917, 20] width 14 height 14
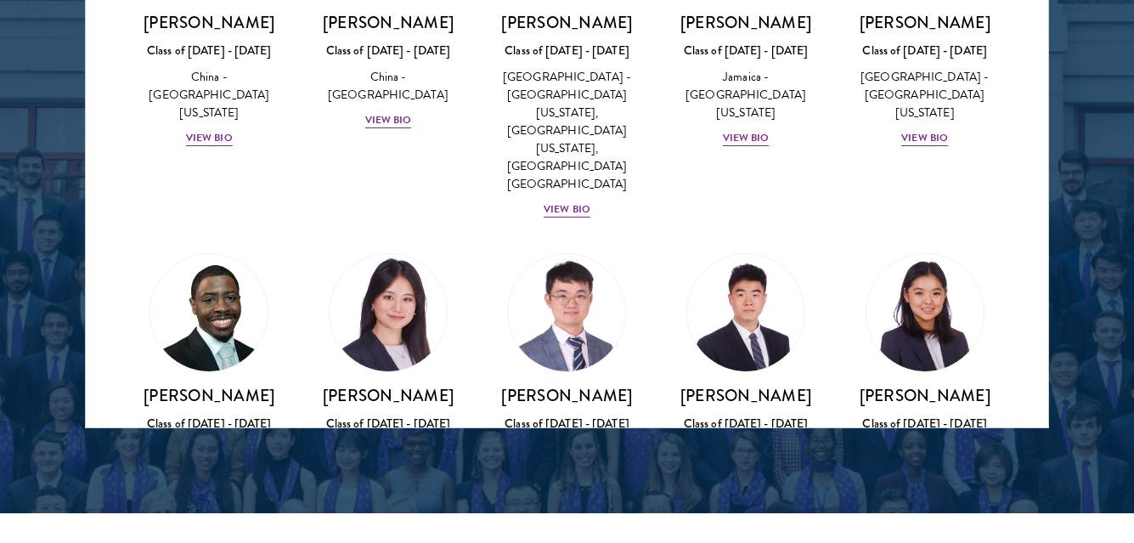
scroll to position [2299, 0]
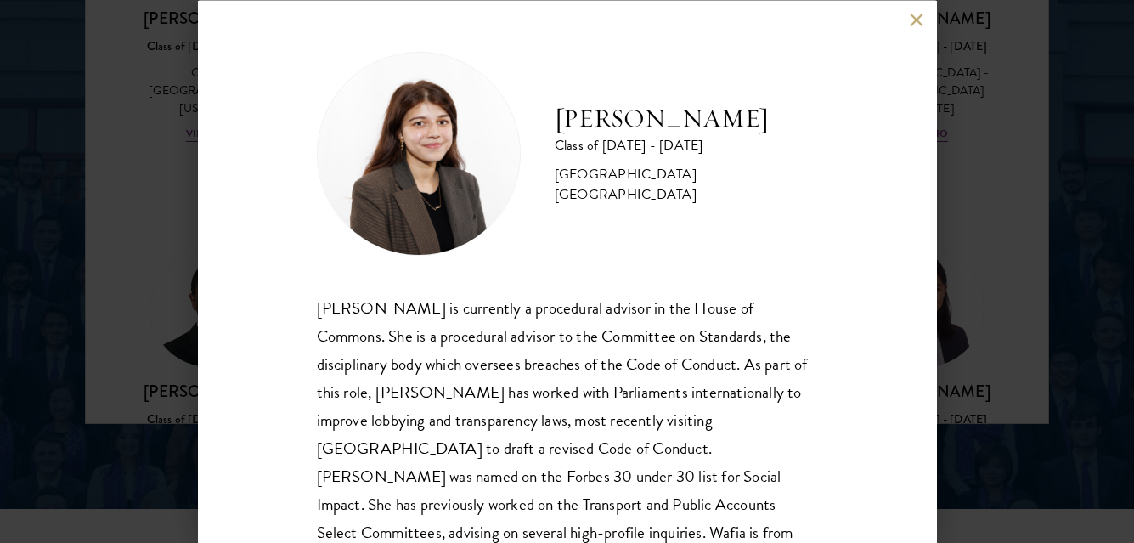
click at [909, 13] on div "[PERSON_NAME] Class of [DATE] - [DATE] [GEOGRAPHIC_DATA] - [GEOGRAPHIC_DATA] [G…" at bounding box center [567, 271] width 739 height 543
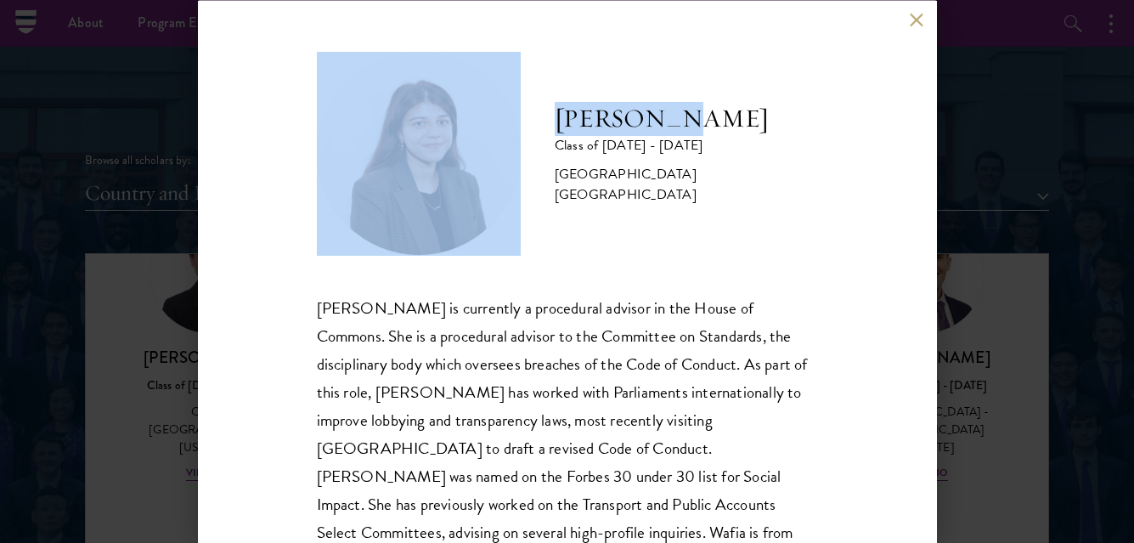
scroll to position [1959, 0]
click at [914, 22] on button at bounding box center [917, 20] width 14 height 14
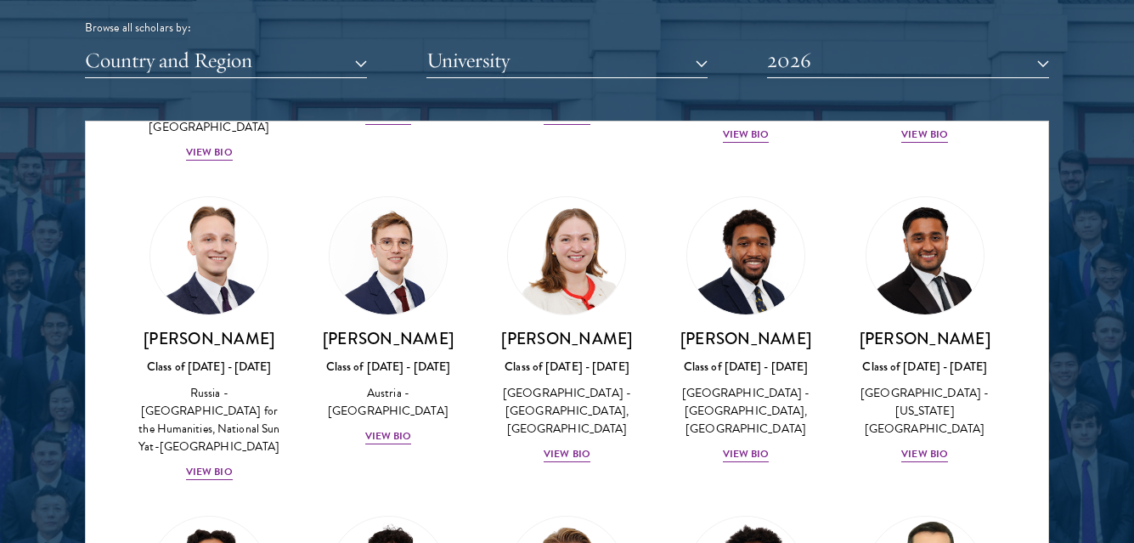
scroll to position [7307, 0]
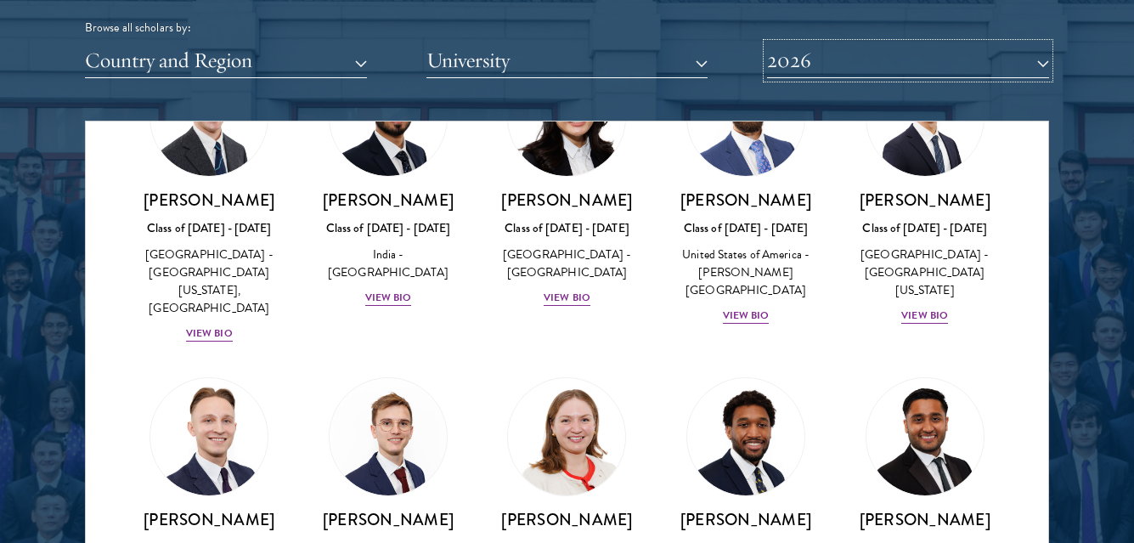
click at [858, 56] on button "2026" at bounding box center [908, 60] width 282 height 35
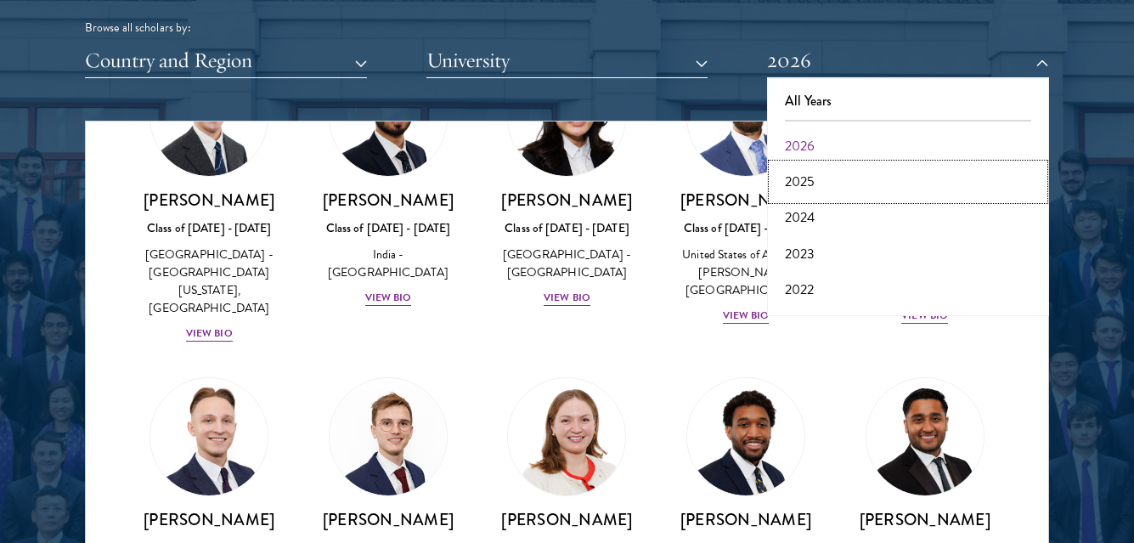
click at [813, 177] on button "2025" at bounding box center [908, 182] width 272 height 36
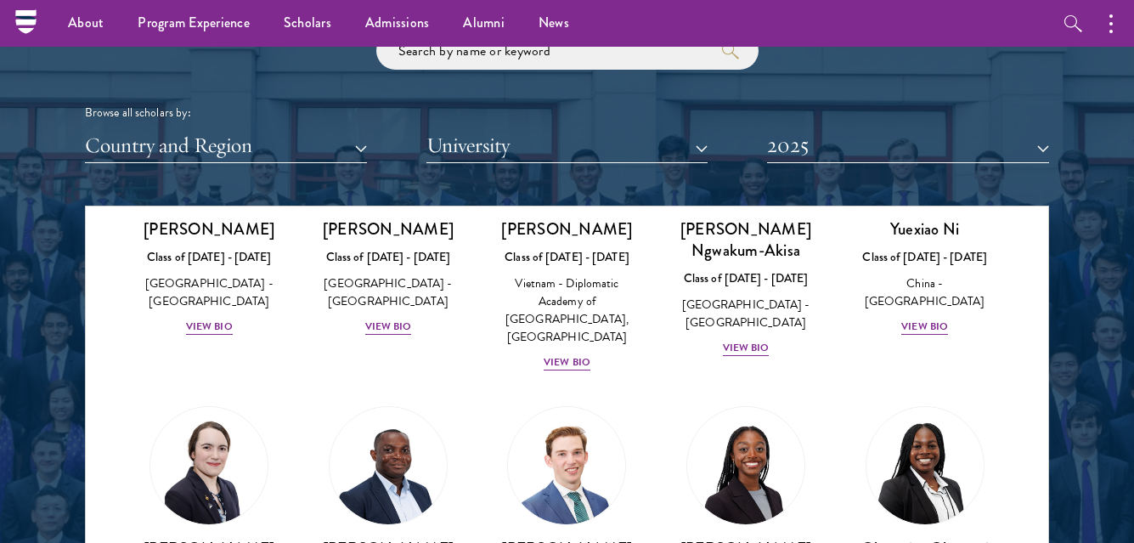
scroll to position [5231, 0]
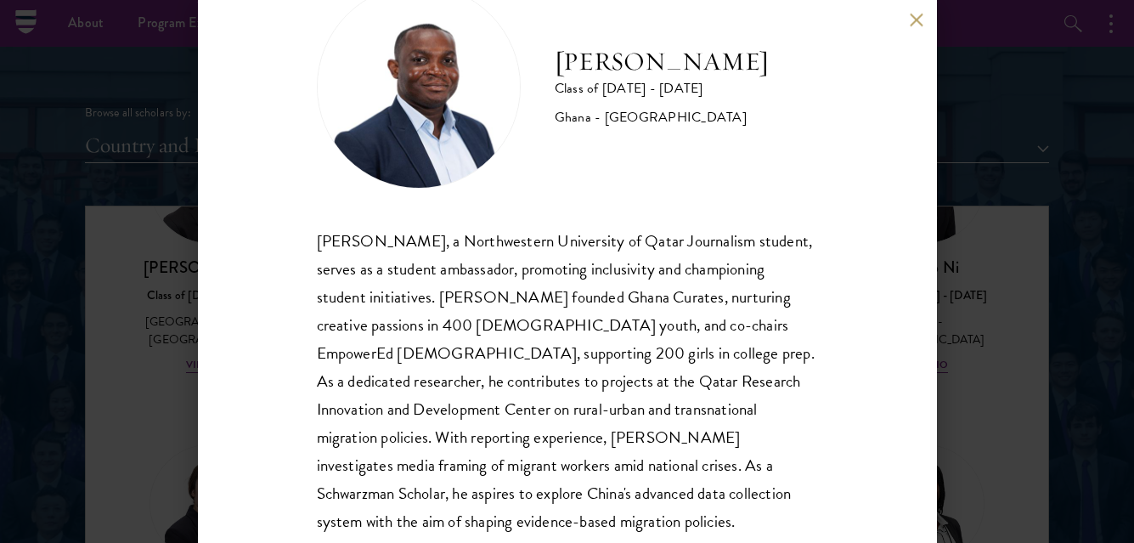
scroll to position [85, 0]
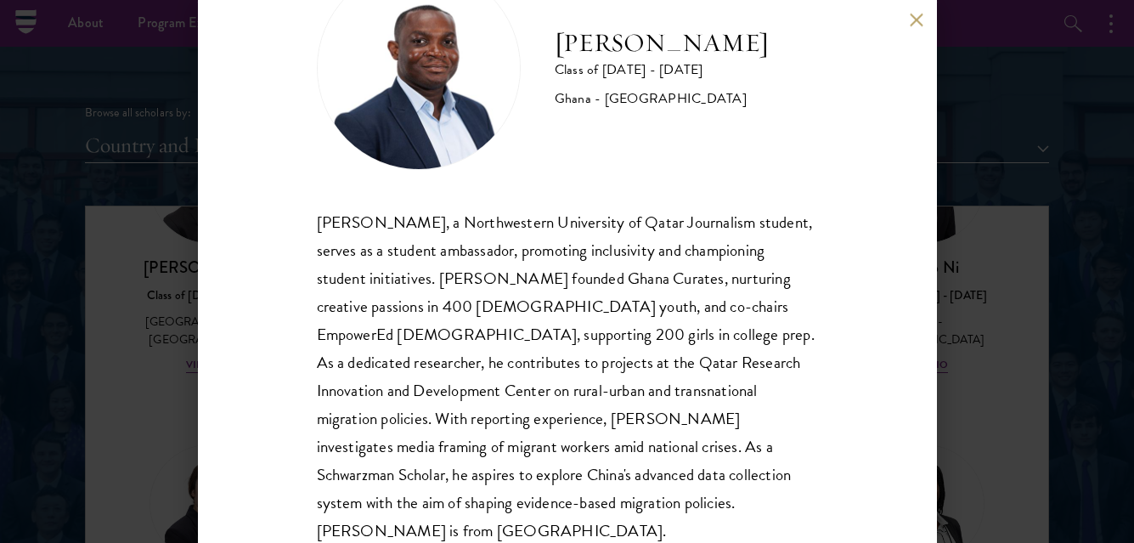
click at [920, 20] on button at bounding box center [917, 20] width 14 height 14
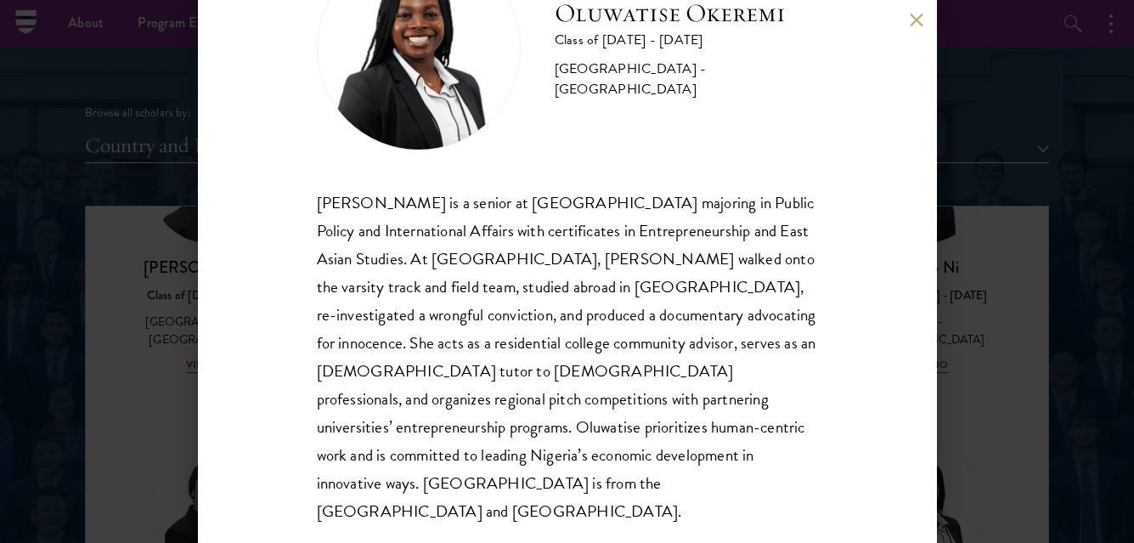
scroll to position [110, 0]
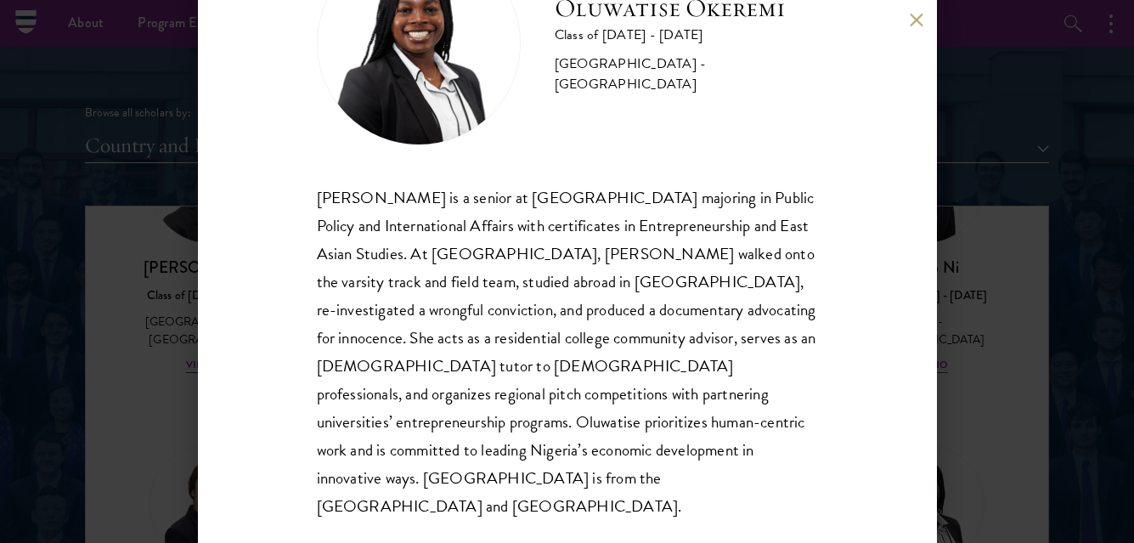
click at [913, 20] on button at bounding box center [917, 20] width 14 height 14
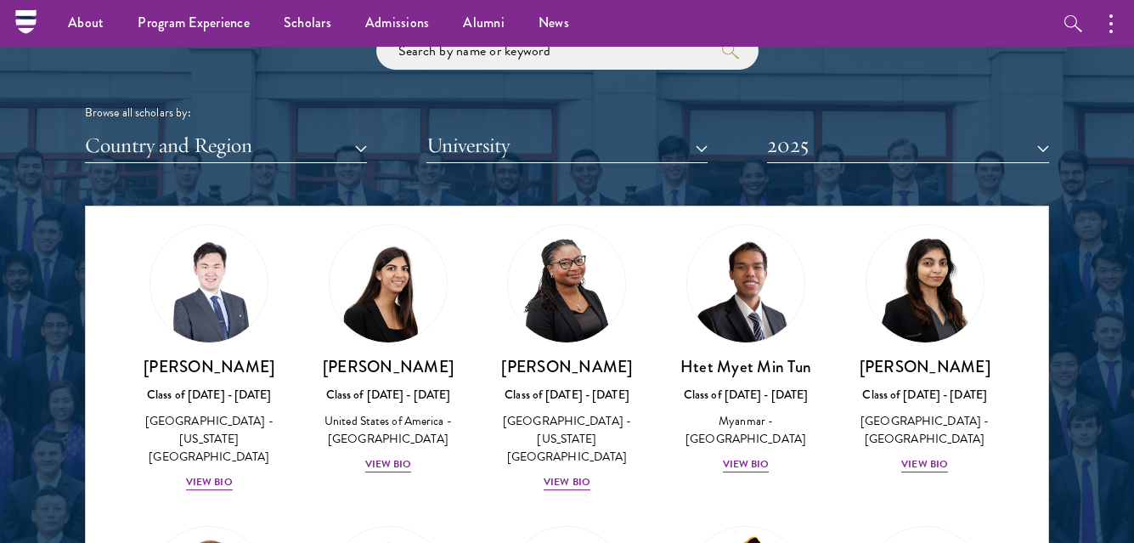
scroll to position [4891, 0]
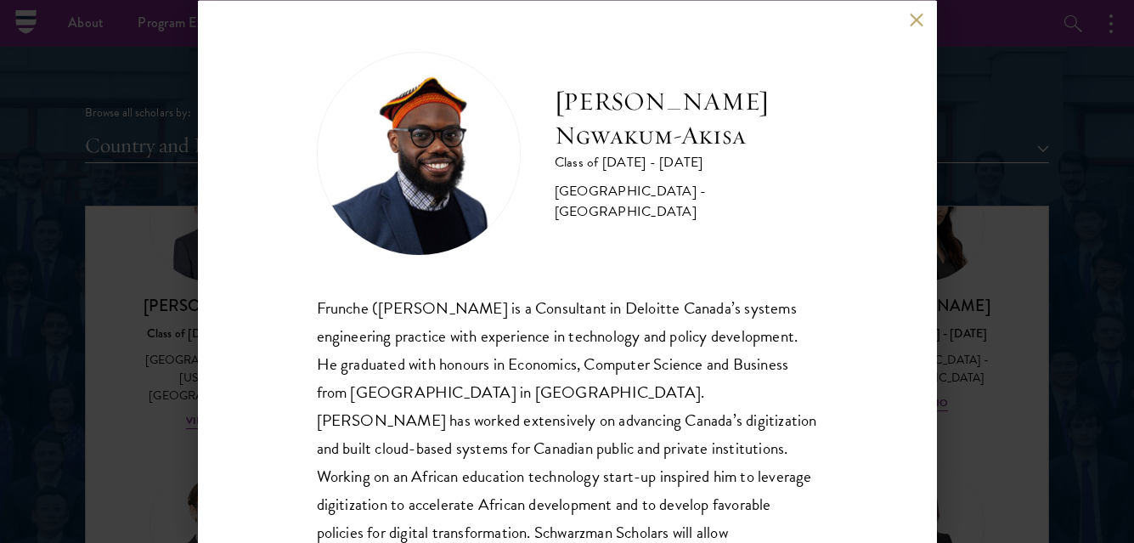
scroll to position [85, 0]
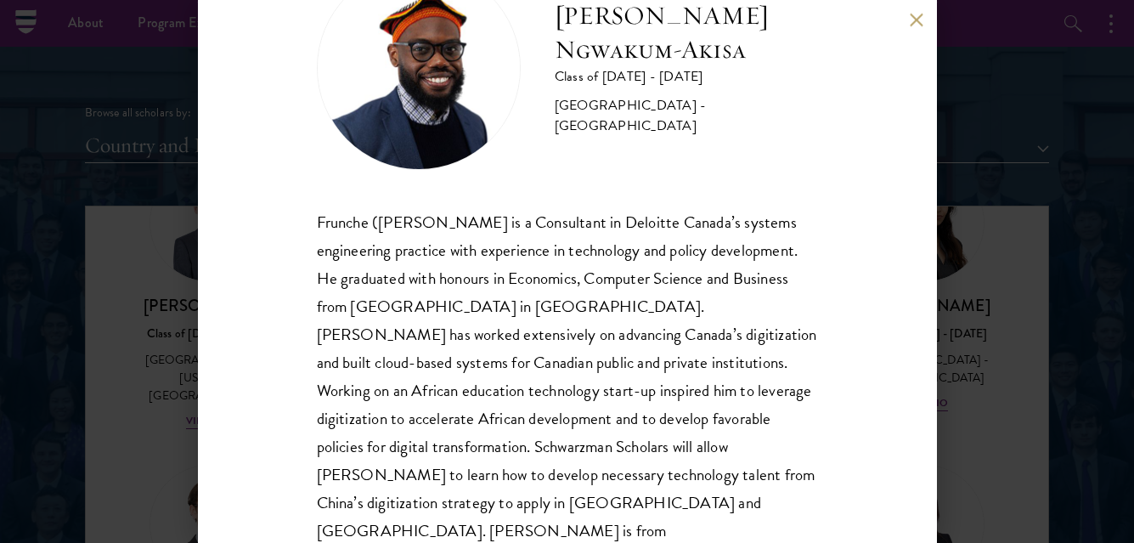
click at [920, 12] on div "[PERSON_NAME] Ngwakum-[GEOGRAPHIC_DATA] Class of [DATE] - [DATE] [GEOGRAPHIC_DA…" at bounding box center [567, 271] width 739 height 543
click at [911, 19] on button at bounding box center [917, 20] width 14 height 14
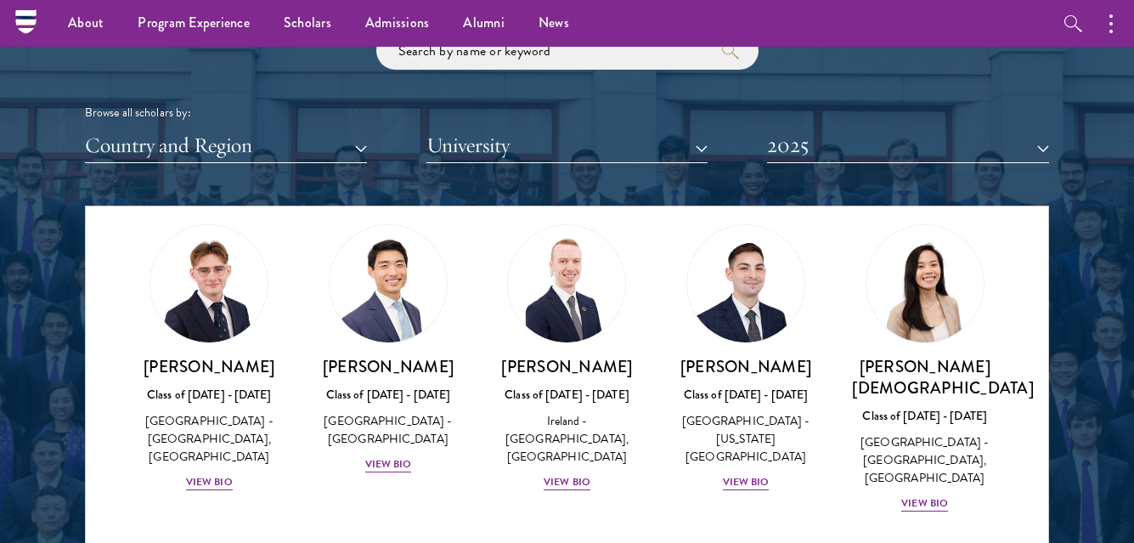
scroll to position [3193, 0]
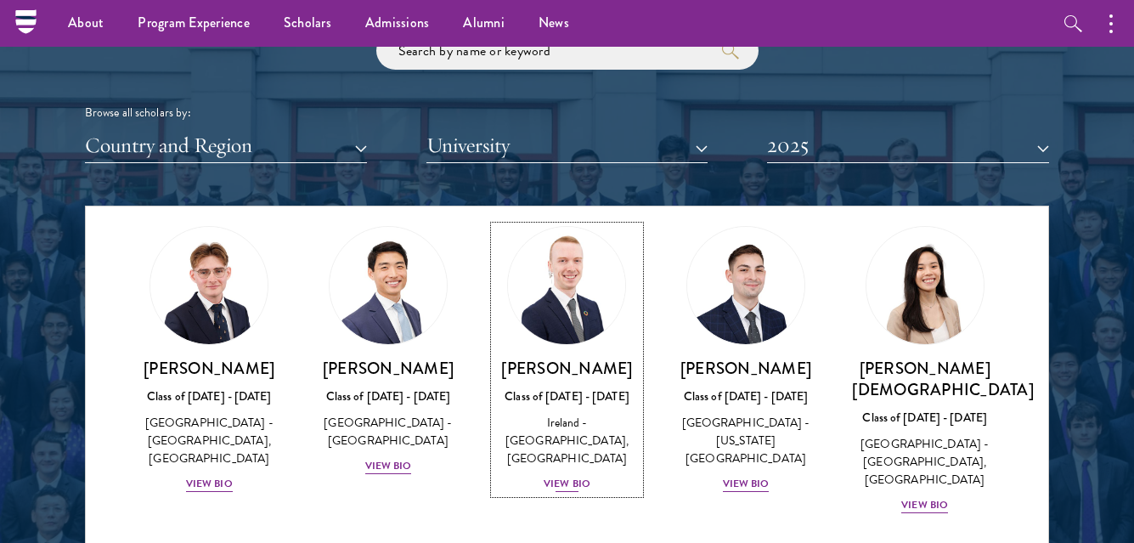
click at [560, 476] on div "View Bio" at bounding box center [567, 484] width 47 height 16
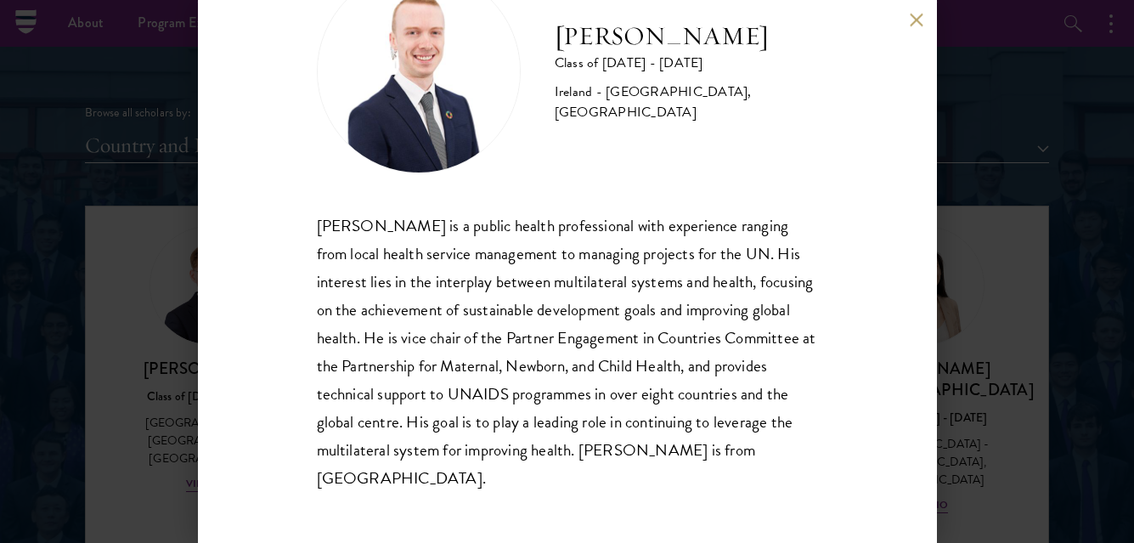
scroll to position [48, 0]
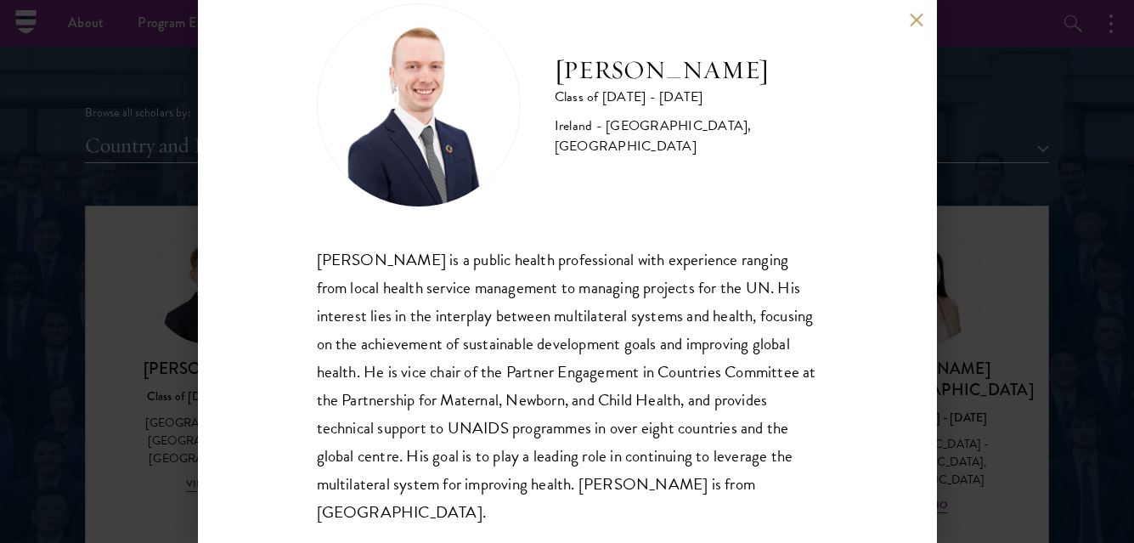
click at [908, 16] on div "[PERSON_NAME] Class of [DATE] - [DATE] [GEOGRAPHIC_DATA] - [GEOGRAPHIC_DATA], […" at bounding box center [567, 271] width 739 height 543
click at [916, 18] on button at bounding box center [917, 20] width 14 height 14
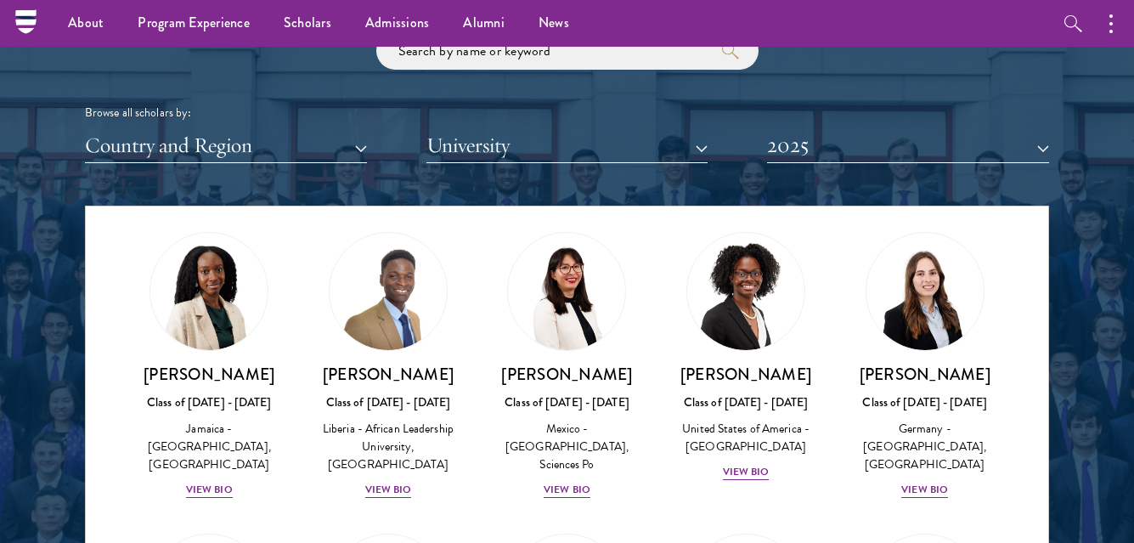
scroll to position [2230, 0]
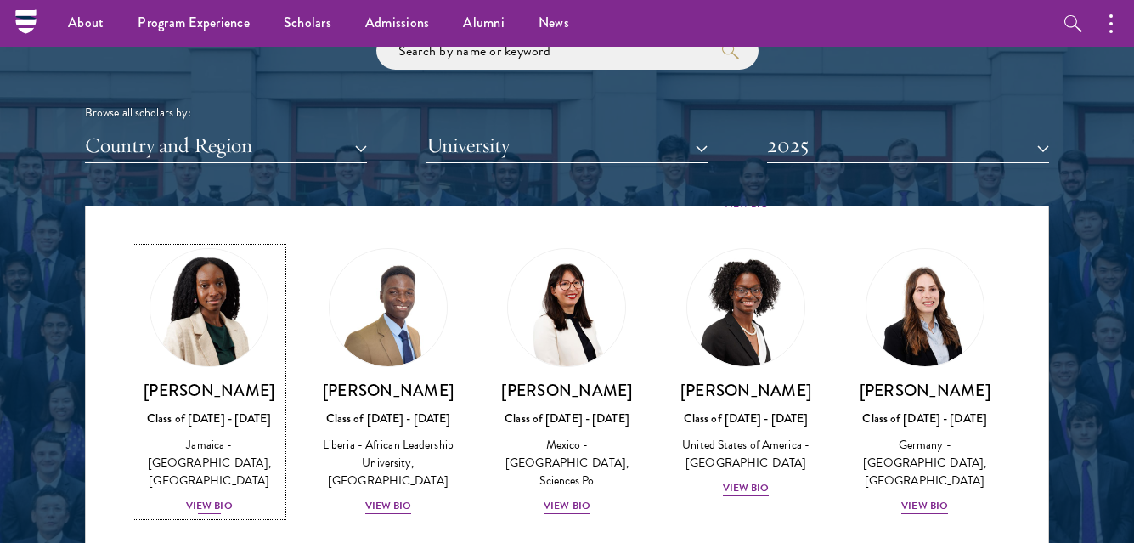
click at [204, 436] on div "Jamaica - [GEOGRAPHIC_DATA], [GEOGRAPHIC_DATA]" at bounding box center [209, 463] width 145 height 54
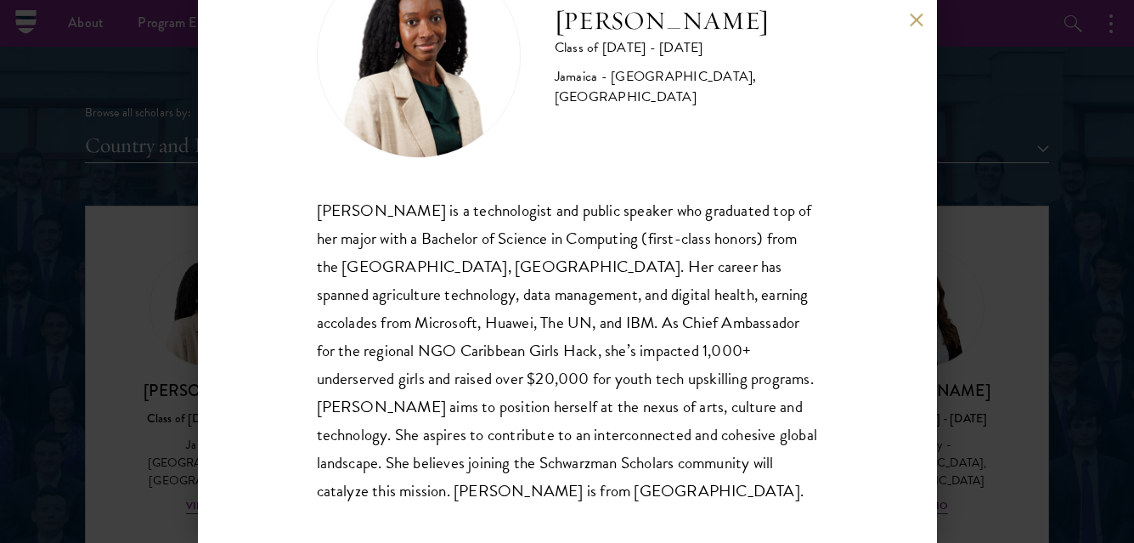
scroll to position [110, 0]
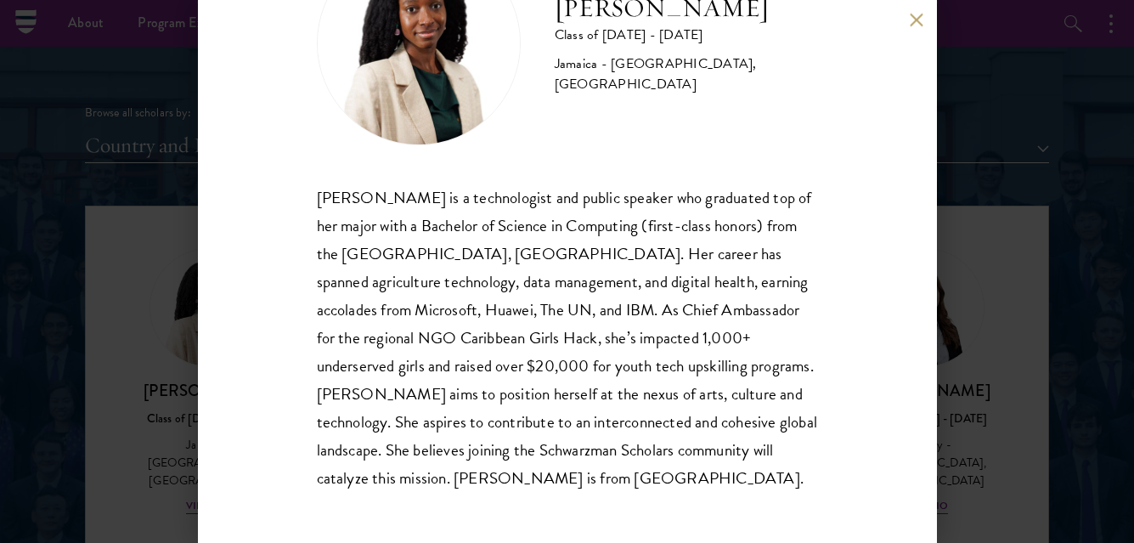
drag, startPoint x: 923, startPoint y: 20, endPoint x: 713, endPoint y: 234, distance: 299.7
click at [921, 21] on button at bounding box center [917, 20] width 14 height 14
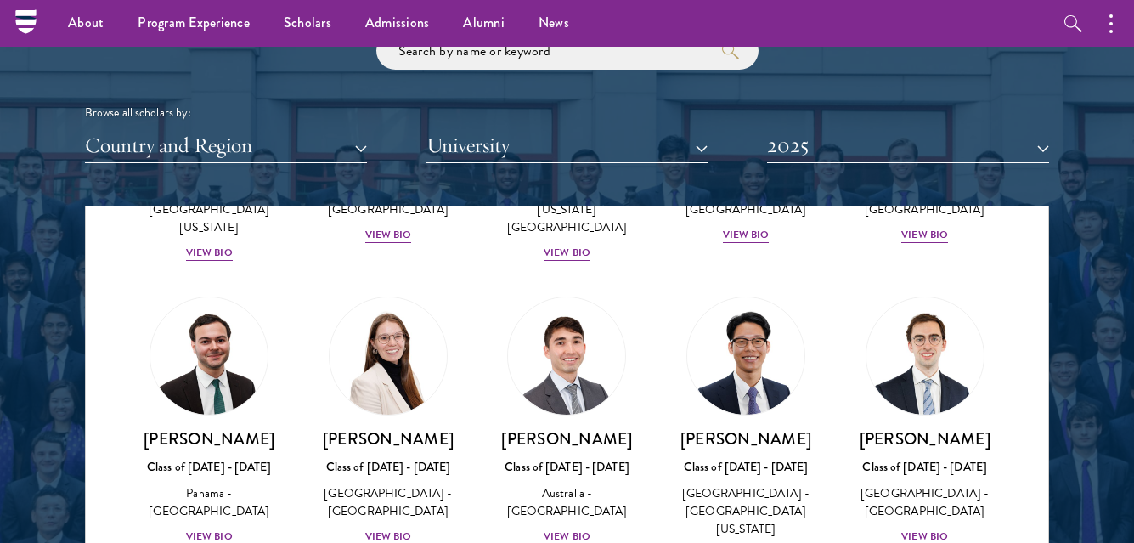
scroll to position [1793, 0]
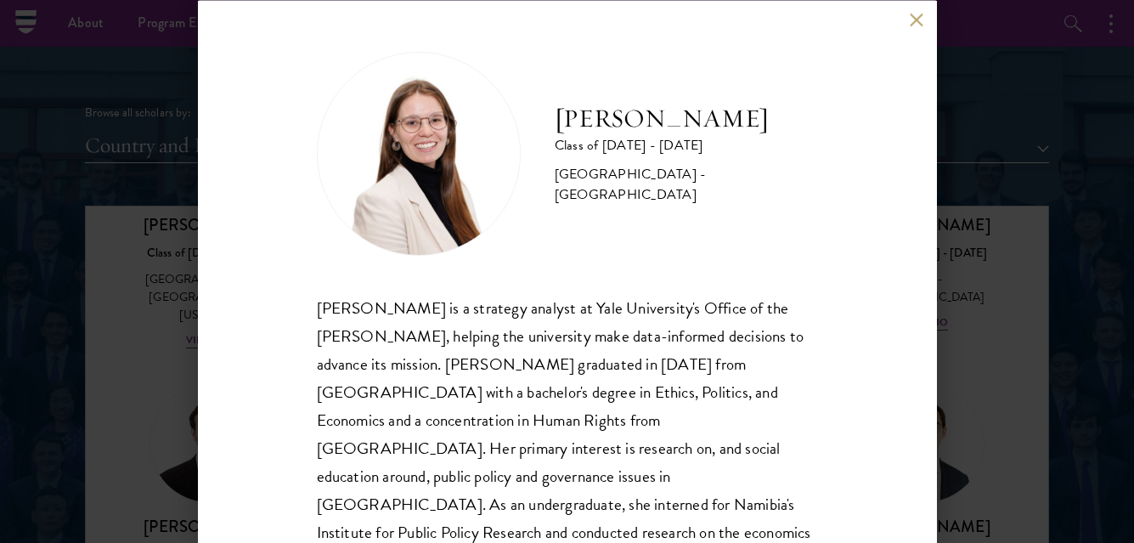
scroll to position [54, 0]
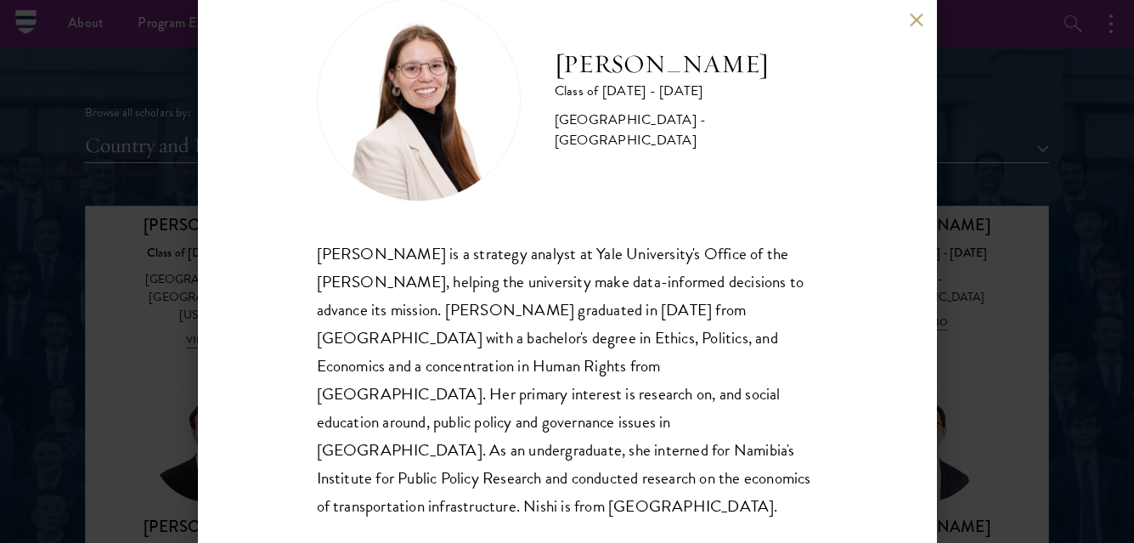
click at [916, 17] on button at bounding box center [917, 20] width 14 height 14
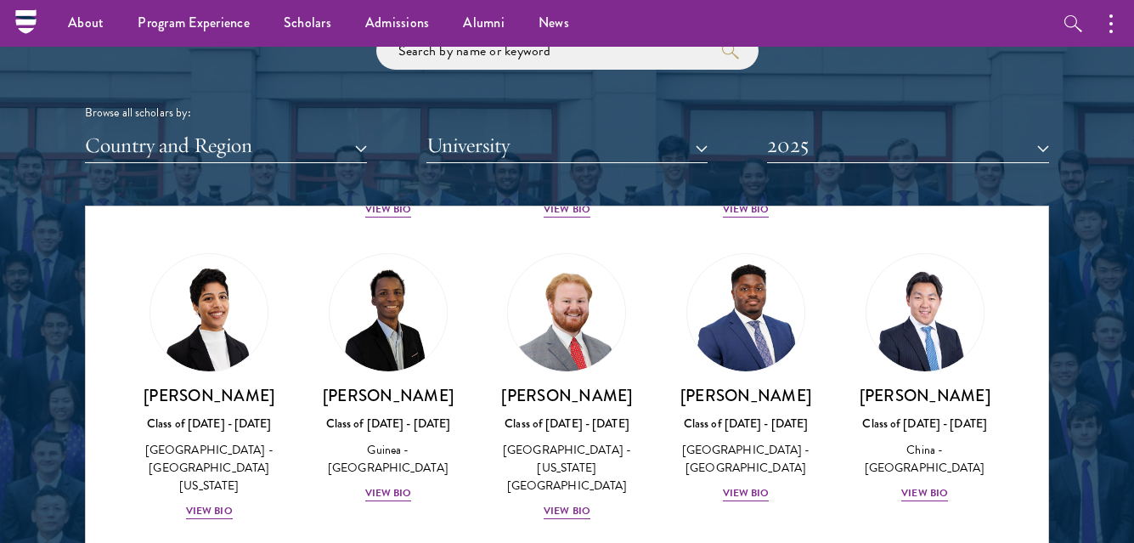
scroll to position [1623, 0]
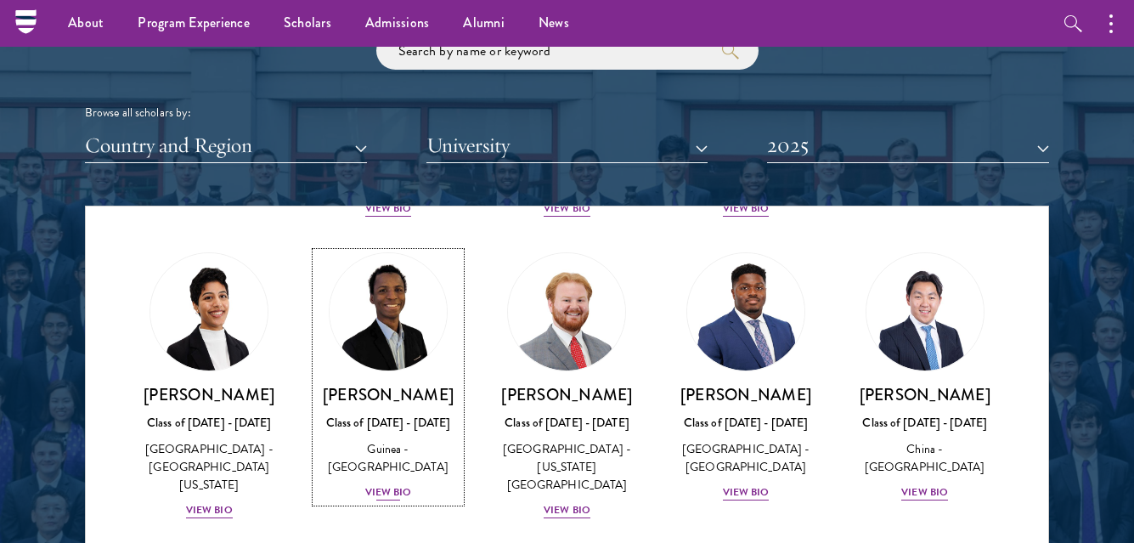
click at [389, 484] on div "View Bio" at bounding box center [388, 492] width 47 height 16
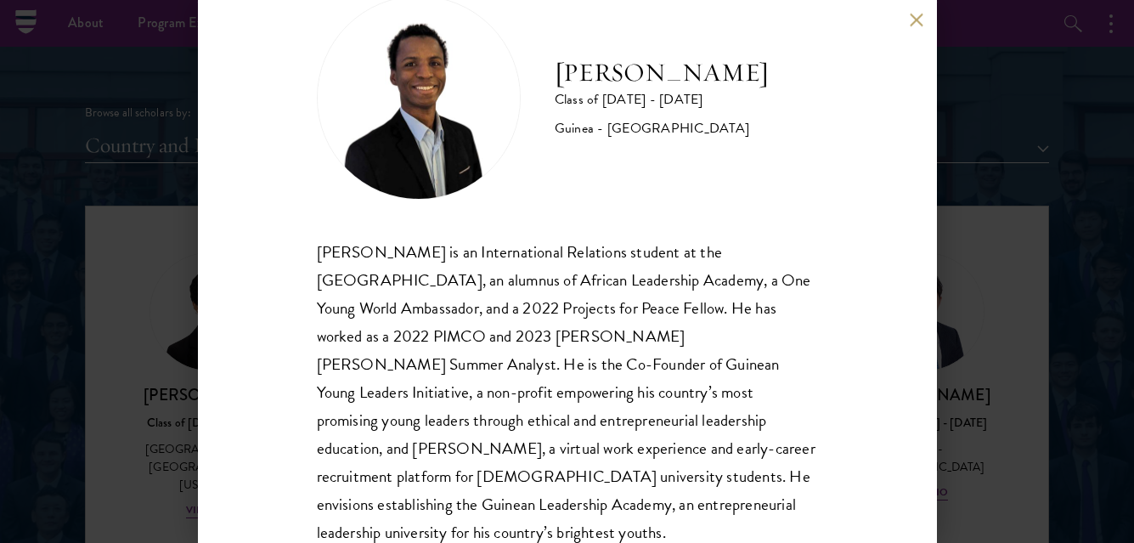
scroll to position [85, 0]
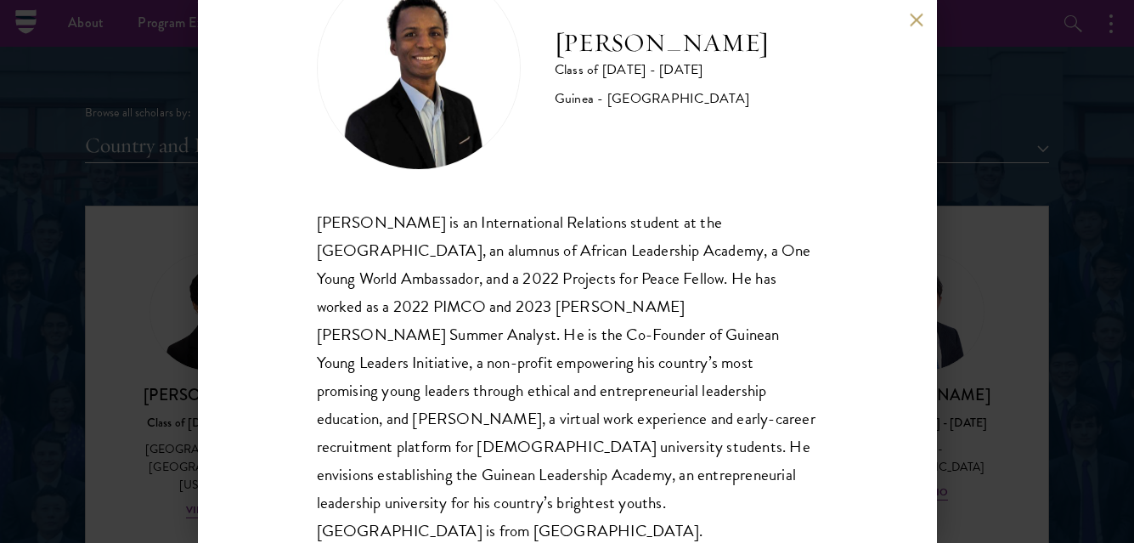
click at [915, 22] on button at bounding box center [917, 20] width 14 height 14
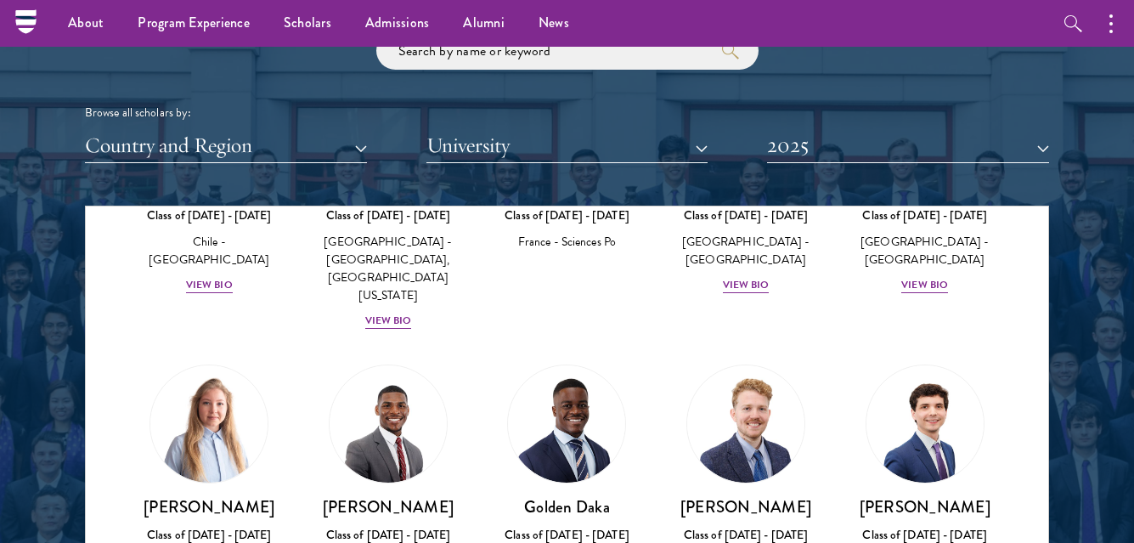
scroll to position [1226, 0]
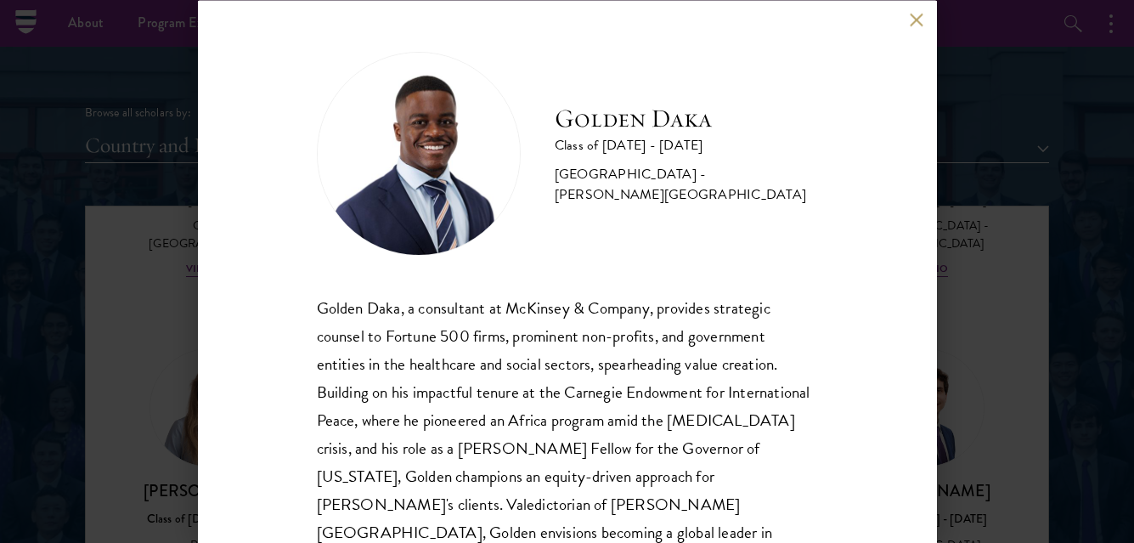
scroll to position [82, 0]
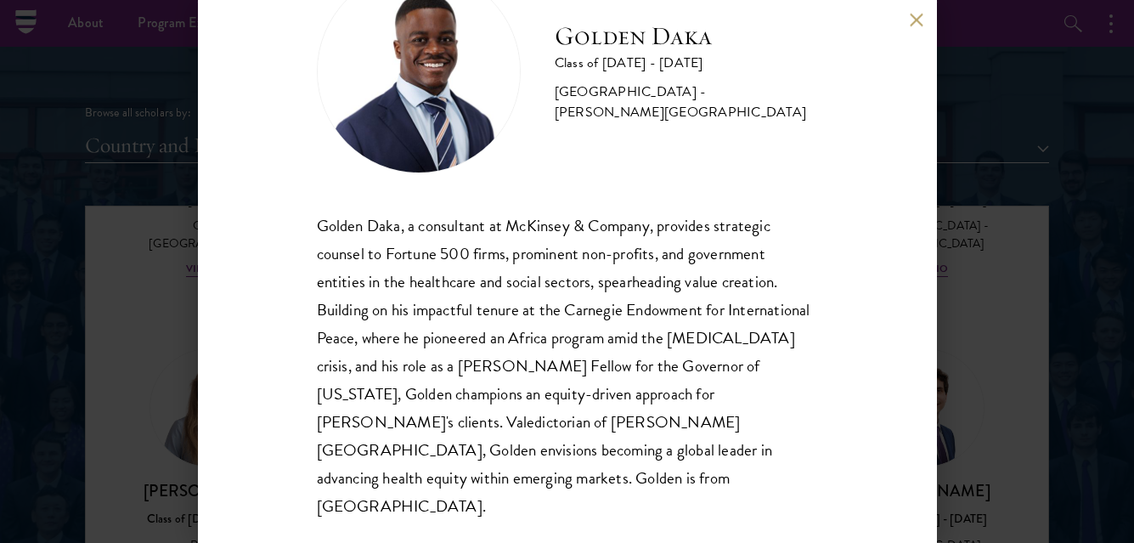
click at [916, 28] on div "Golden Daka Class of [DATE] - [DATE] [GEOGRAPHIC_DATA] - [PERSON_NAME][GEOGRAPH…" at bounding box center [567, 271] width 739 height 543
click at [910, 20] on button at bounding box center [917, 20] width 14 height 14
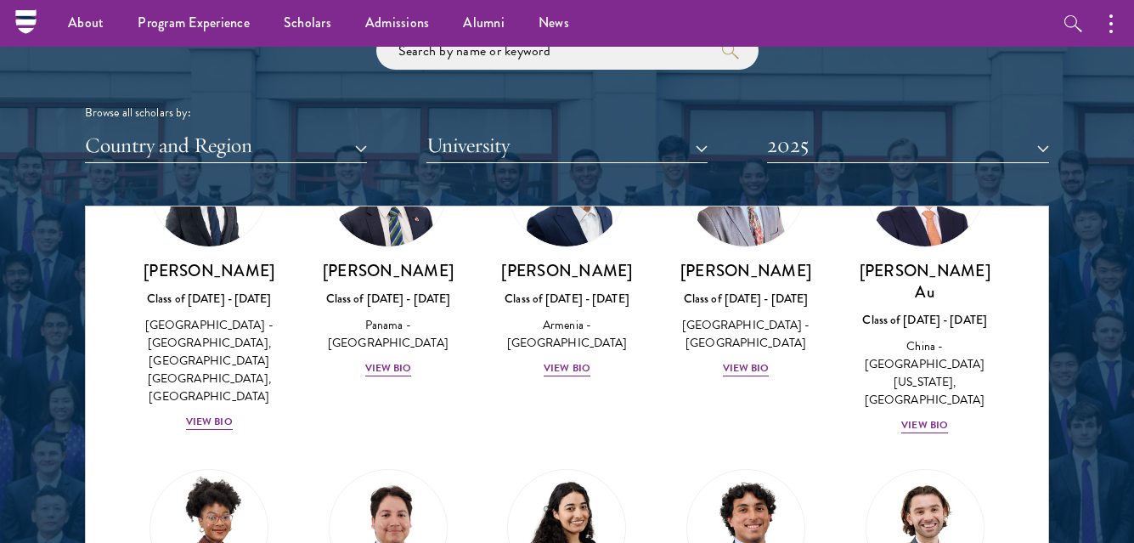
scroll to position [461, 0]
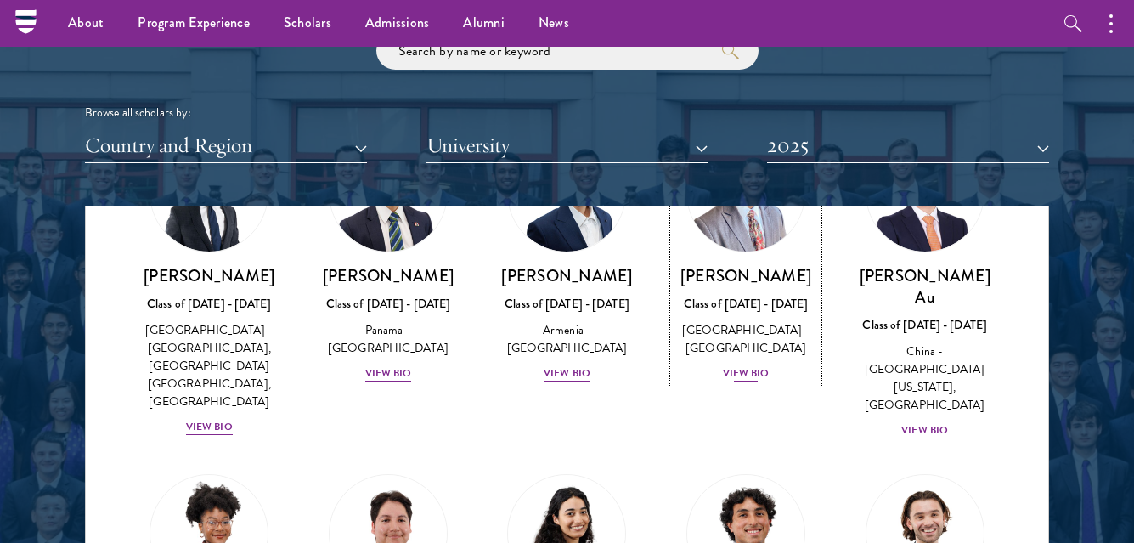
click at [725, 365] on div "View Bio" at bounding box center [746, 373] width 47 height 16
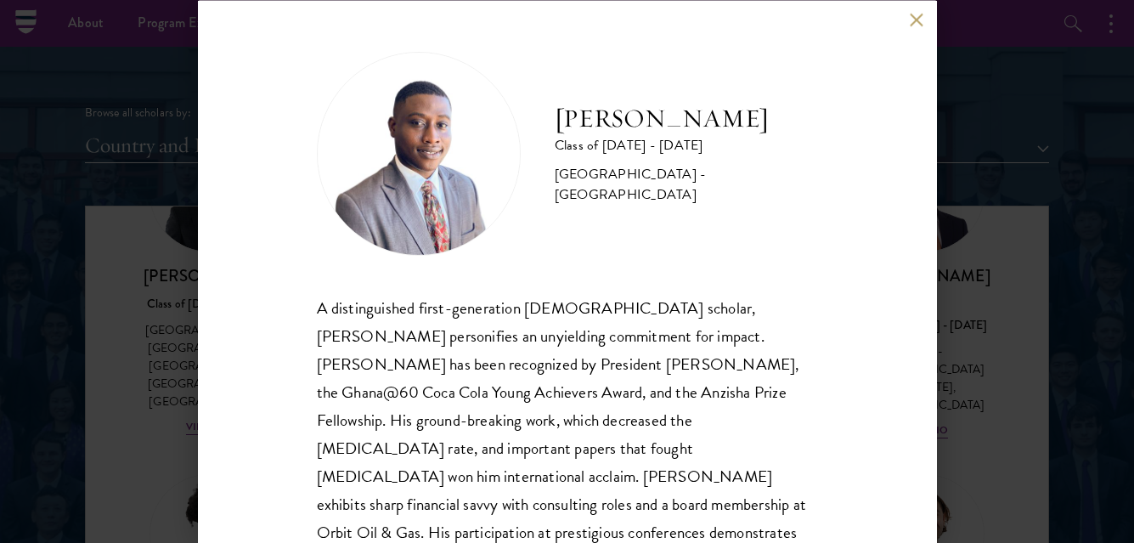
scroll to position [85, 0]
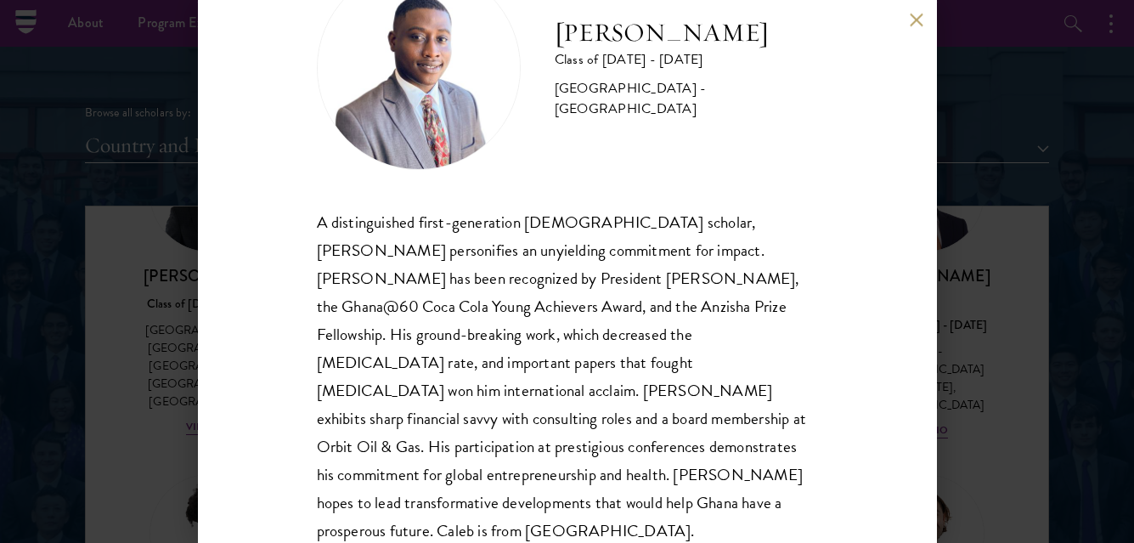
click at [917, 20] on button at bounding box center [917, 20] width 14 height 14
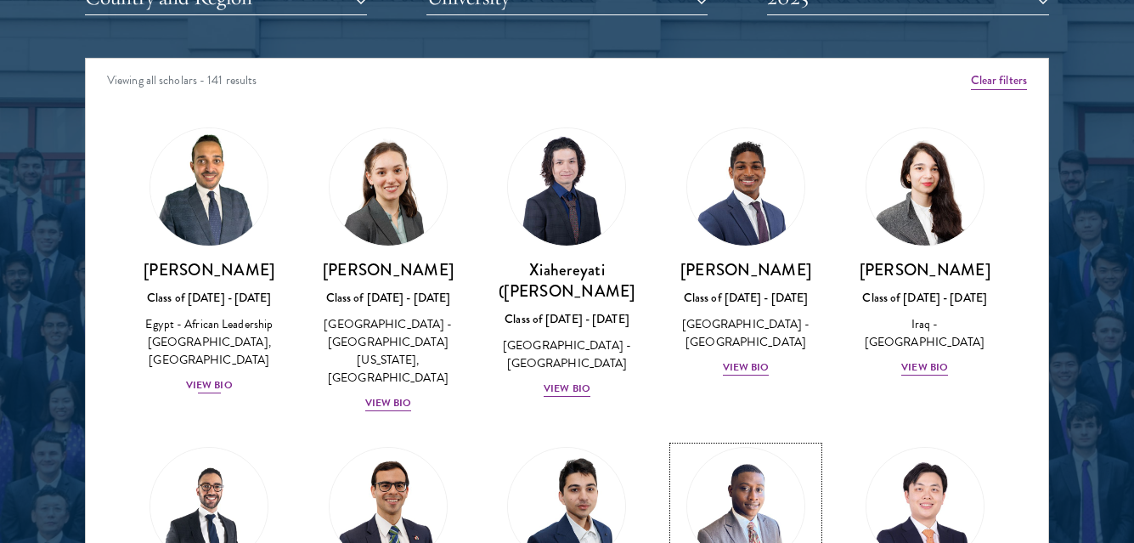
scroll to position [2178, 0]
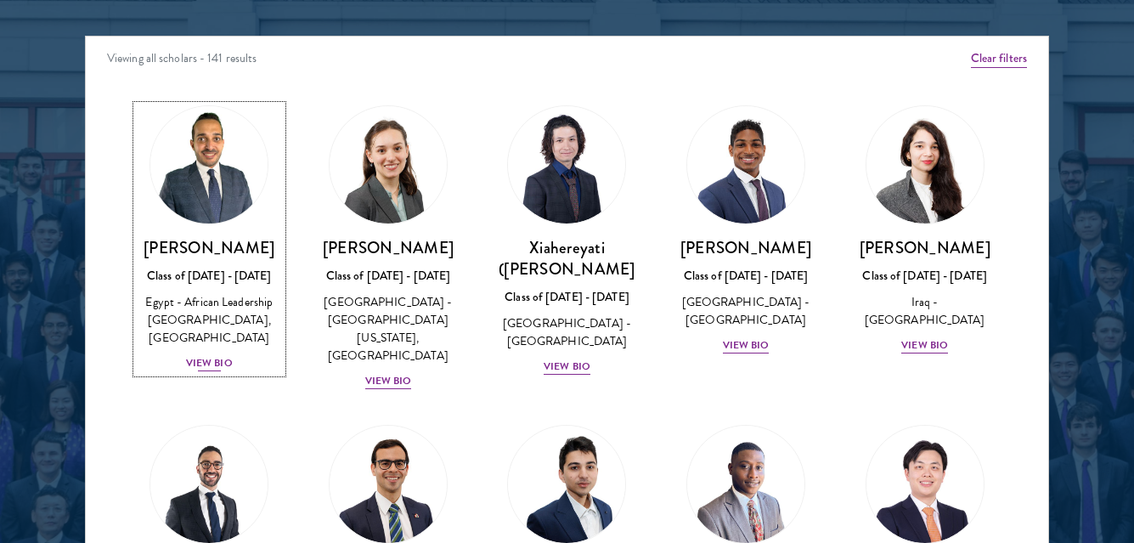
click at [204, 371] on div "View Bio" at bounding box center [209, 363] width 47 height 16
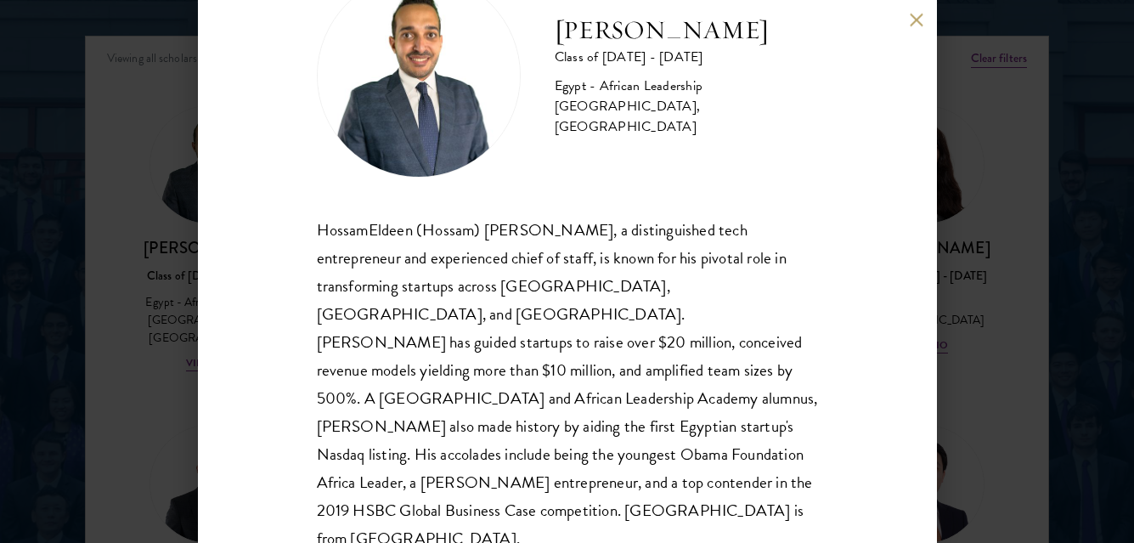
scroll to position [82, 0]
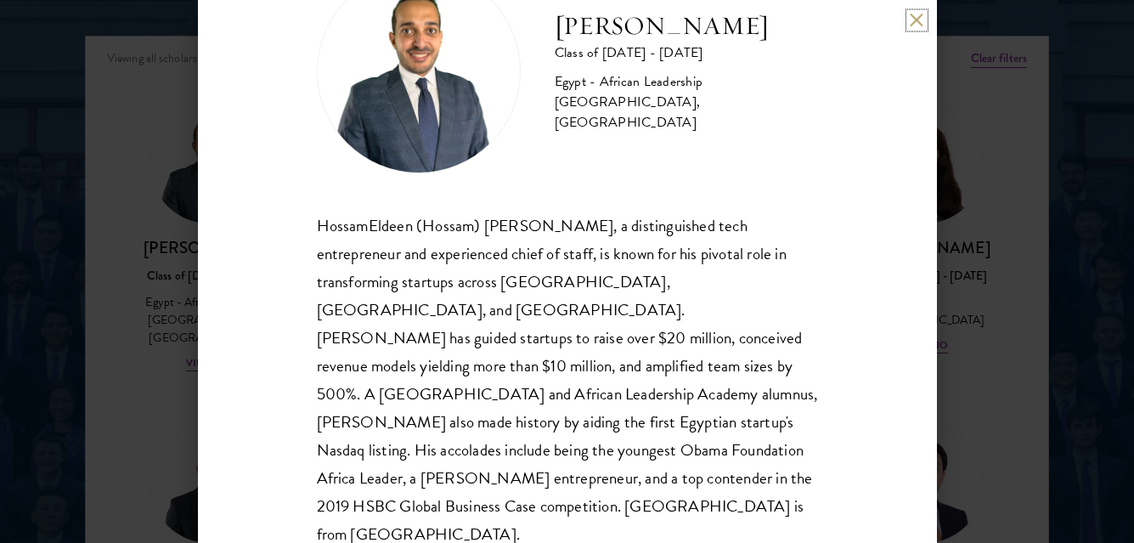
click at [913, 16] on button at bounding box center [917, 20] width 14 height 14
